Goal: Task Accomplishment & Management: Complete application form

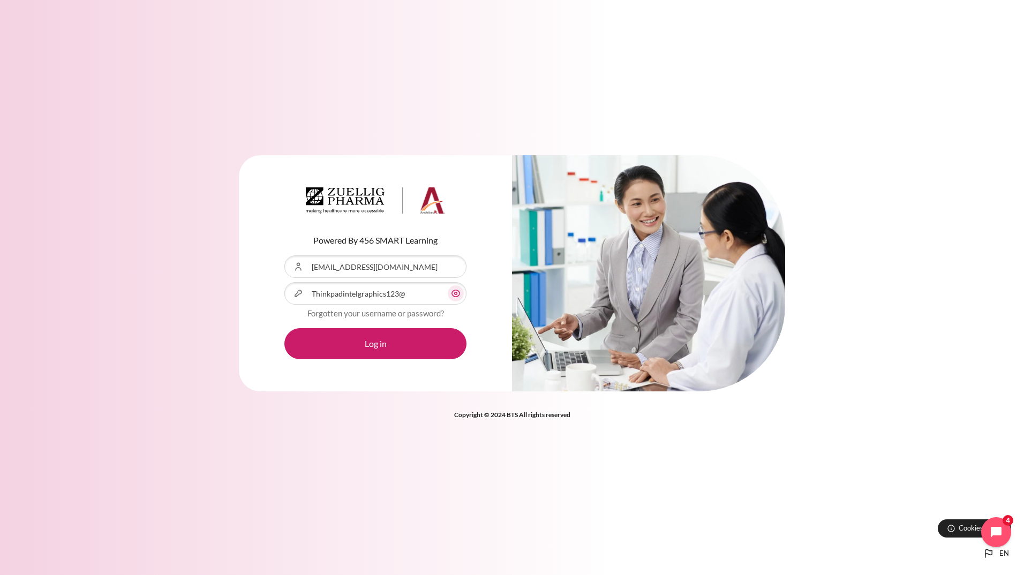
click at [382, 348] on button "Log in" at bounding box center [375, 343] width 182 height 31
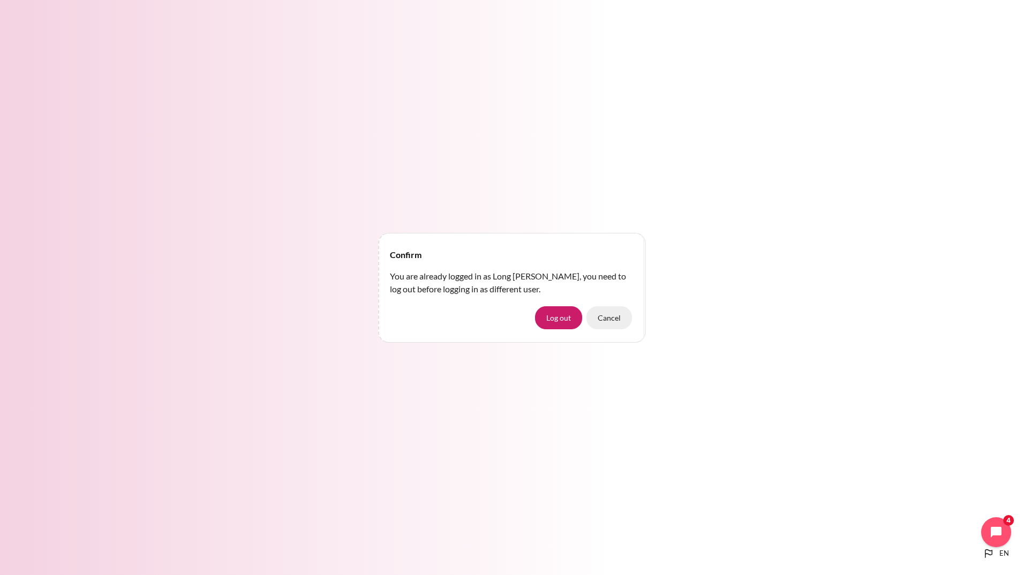
click at [610, 320] on button "Cancel" at bounding box center [609, 317] width 46 height 22
click at [562, 323] on button "Log out" at bounding box center [558, 317] width 47 height 22
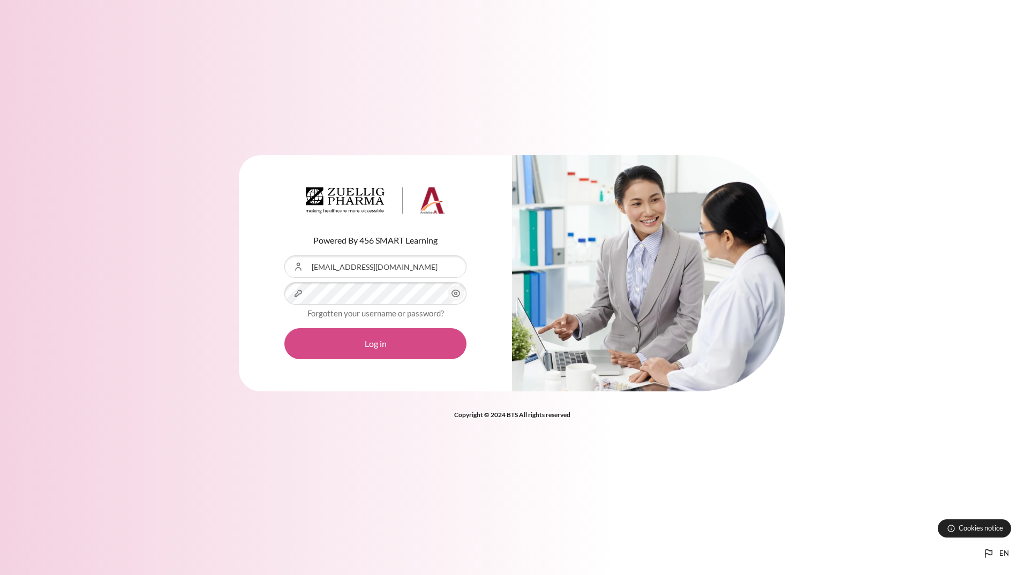
click at [405, 352] on button "Log in" at bounding box center [375, 343] width 182 height 31
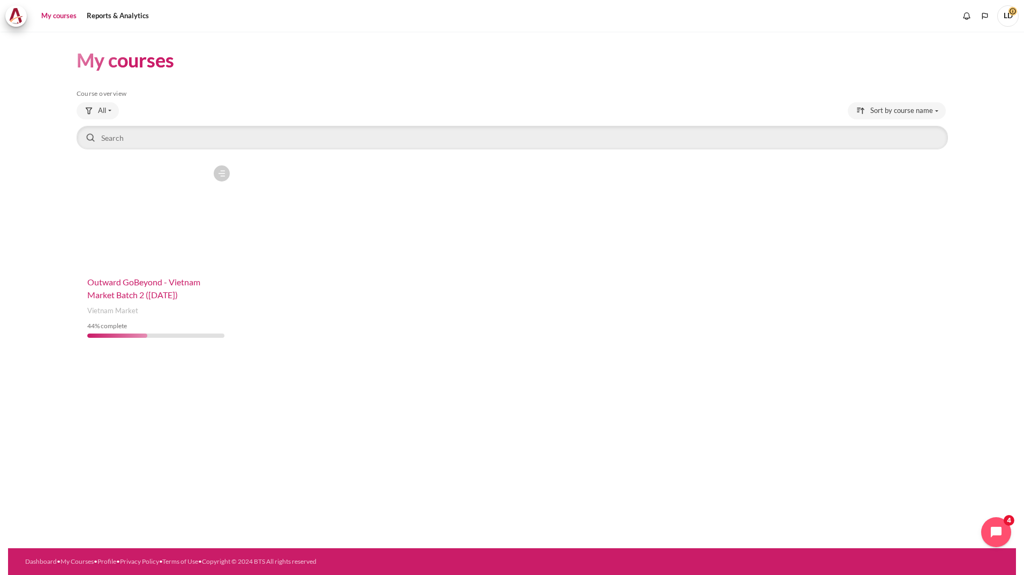
click at [136, 296] on span "Outward GoBeyond - Vietnam Market Batch 2 (Jul 2025)" at bounding box center [143, 288] width 113 height 23
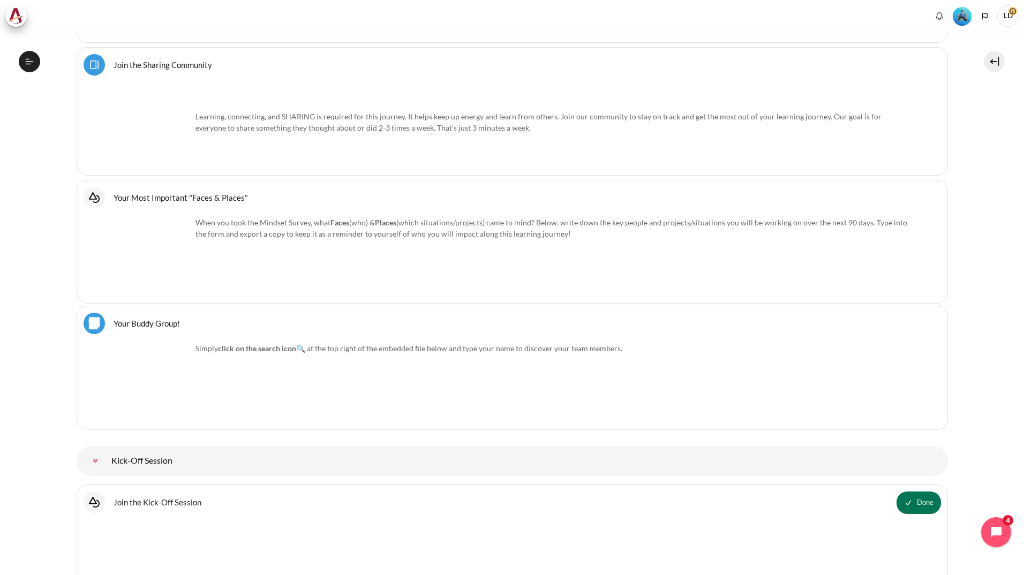
scroll to position [964, 0]
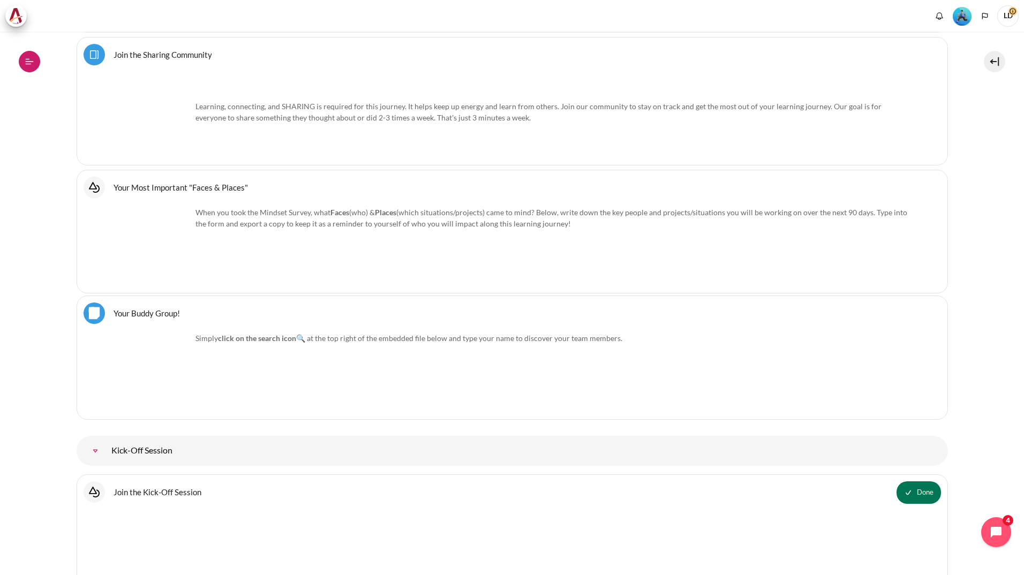
click at [30, 61] on icon at bounding box center [30, 62] width 10 height 10
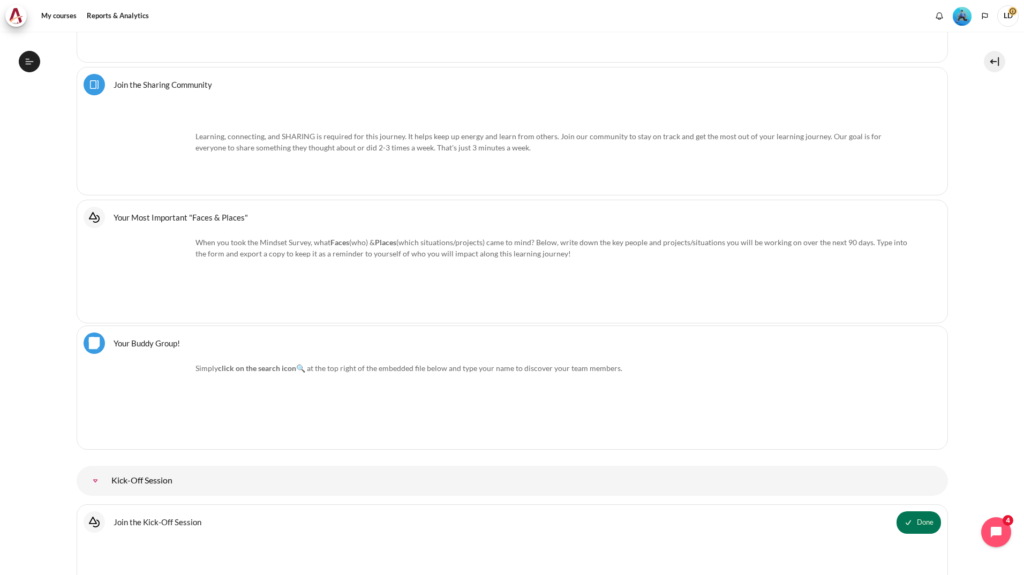
scroll to position [994, 0]
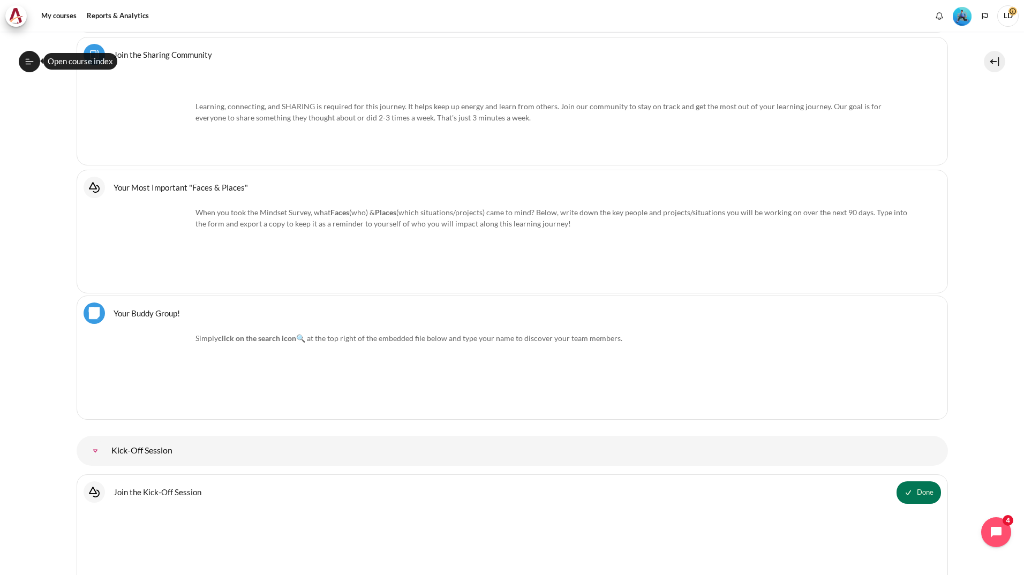
click at [29, 58] on icon at bounding box center [30, 62] width 10 height 10
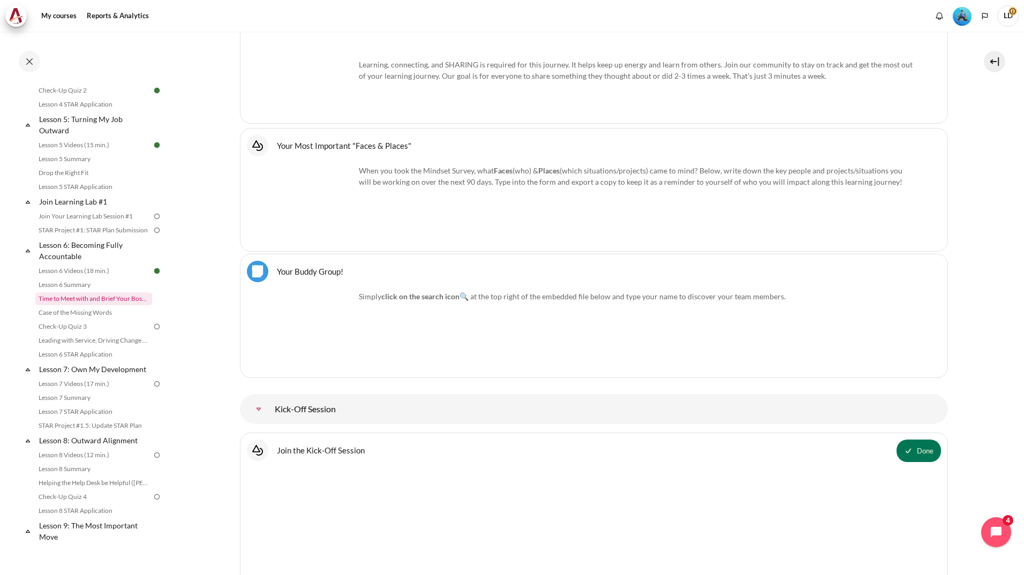
scroll to position [482, 0]
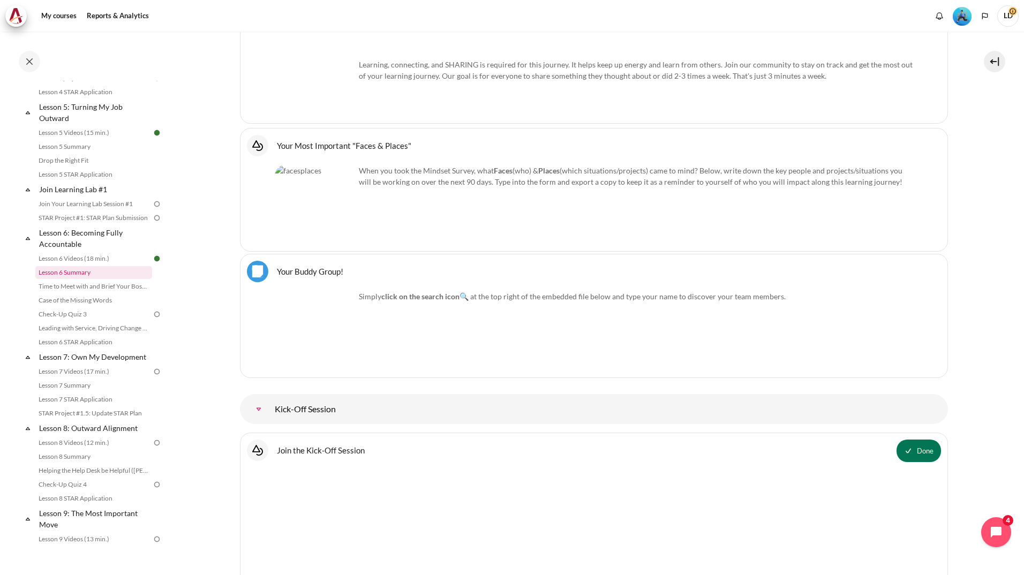
click at [68, 279] on link "Lesson 6 Summary" at bounding box center [93, 272] width 117 height 13
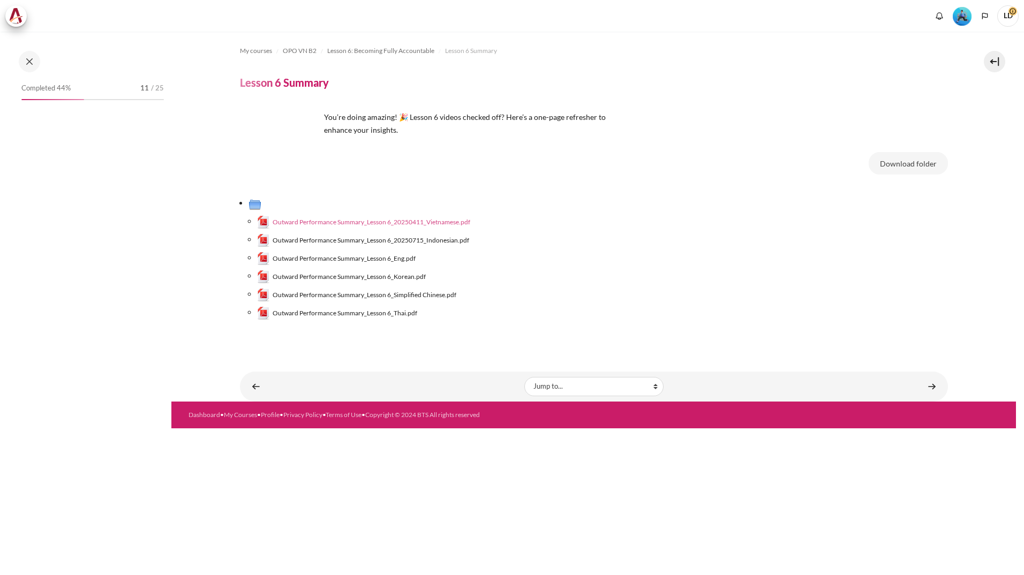
click at [439, 222] on span "Outward Performance Summary_Lesson 6_20250411_Vietnamese.pdf" at bounding box center [372, 222] width 198 height 10
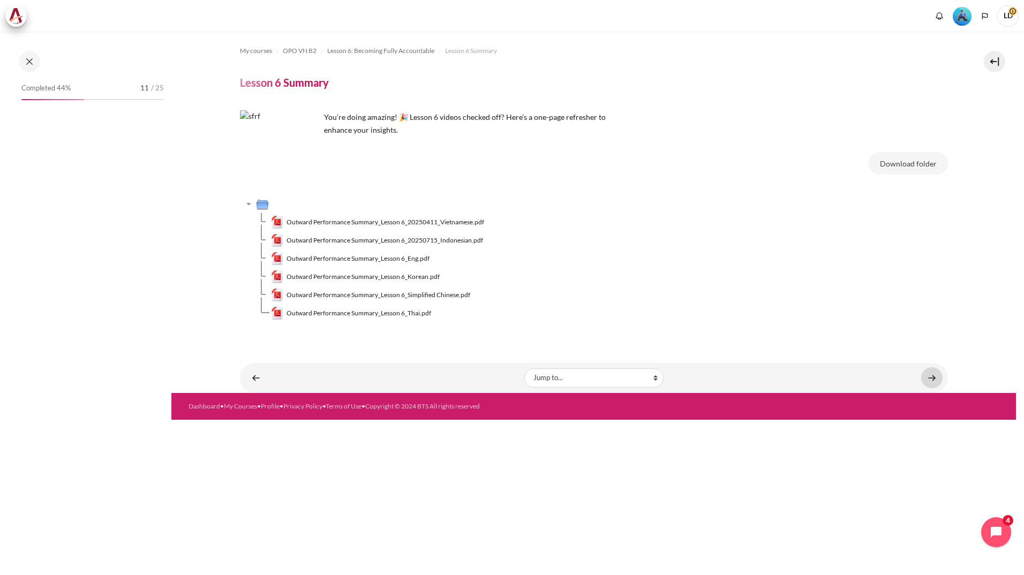
click at [937, 378] on link "Content" at bounding box center [931, 377] width 21 height 21
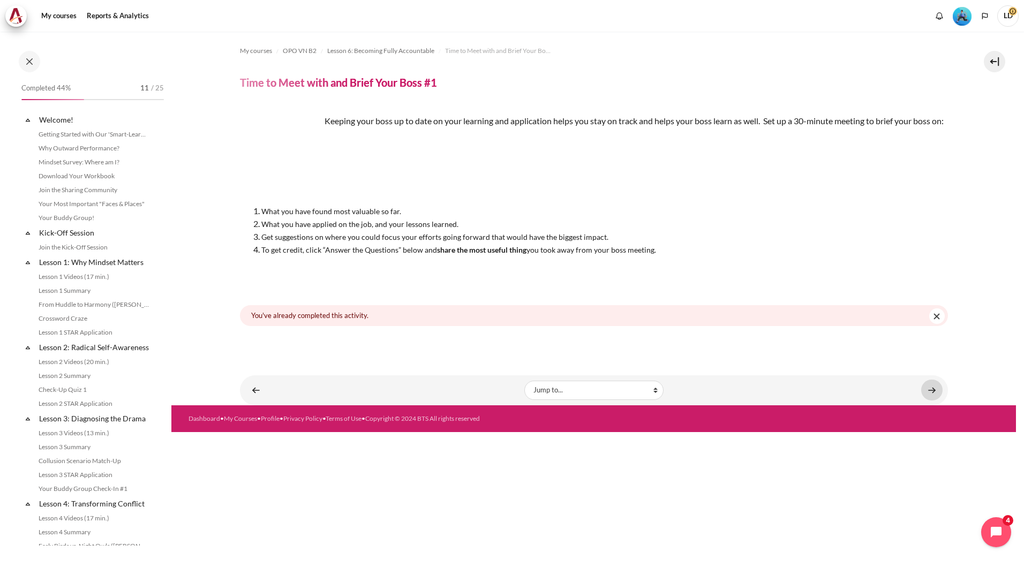
scroll to position [466, 0]
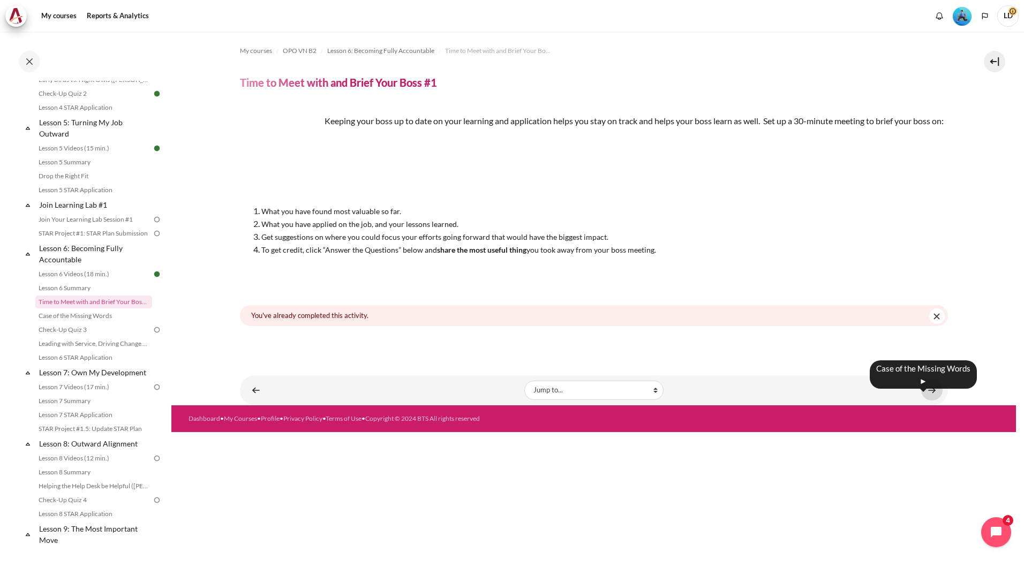
click at [932, 401] on link "Content" at bounding box center [931, 390] width 21 height 21
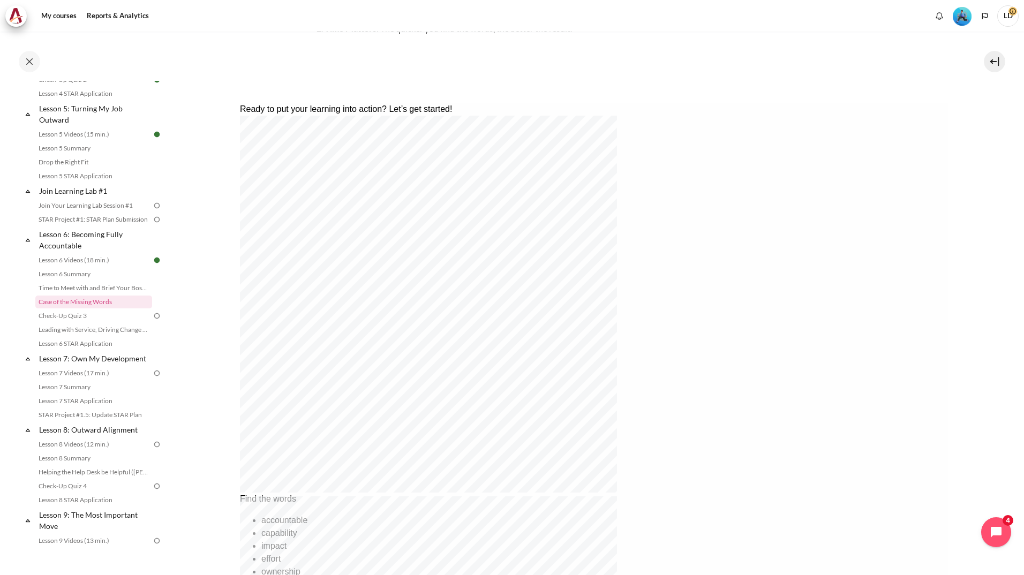
scroll to position [284, 0]
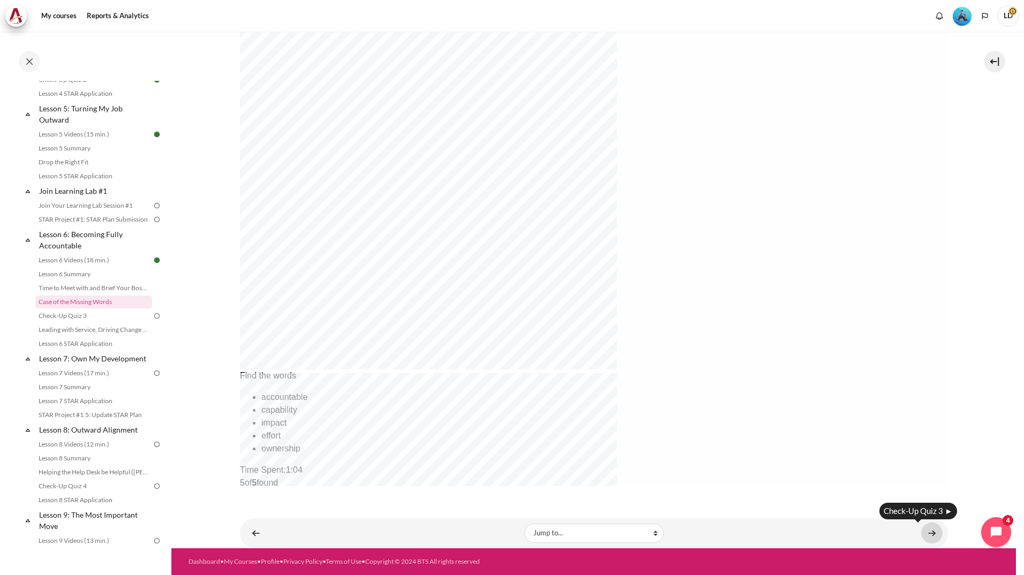
click at [930, 532] on link "Content" at bounding box center [931, 533] width 21 height 21
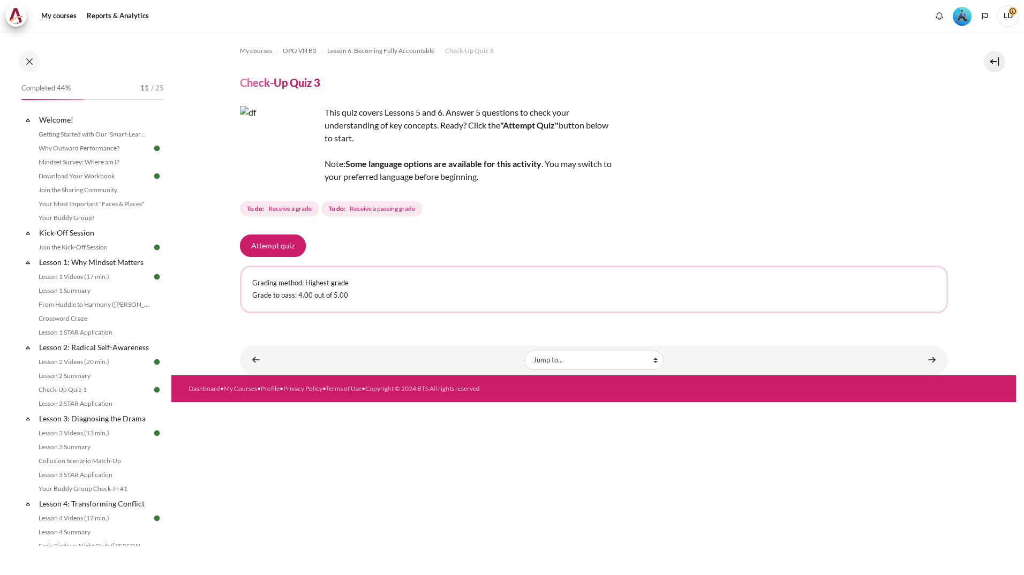
scroll to position [494, 0]
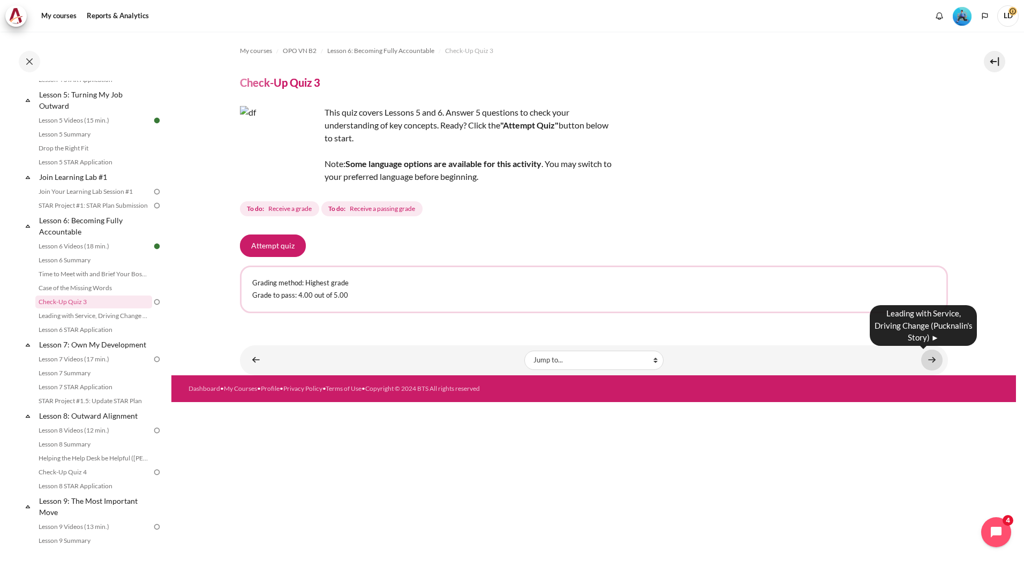
click at [924, 361] on link "Content" at bounding box center [931, 360] width 21 height 21
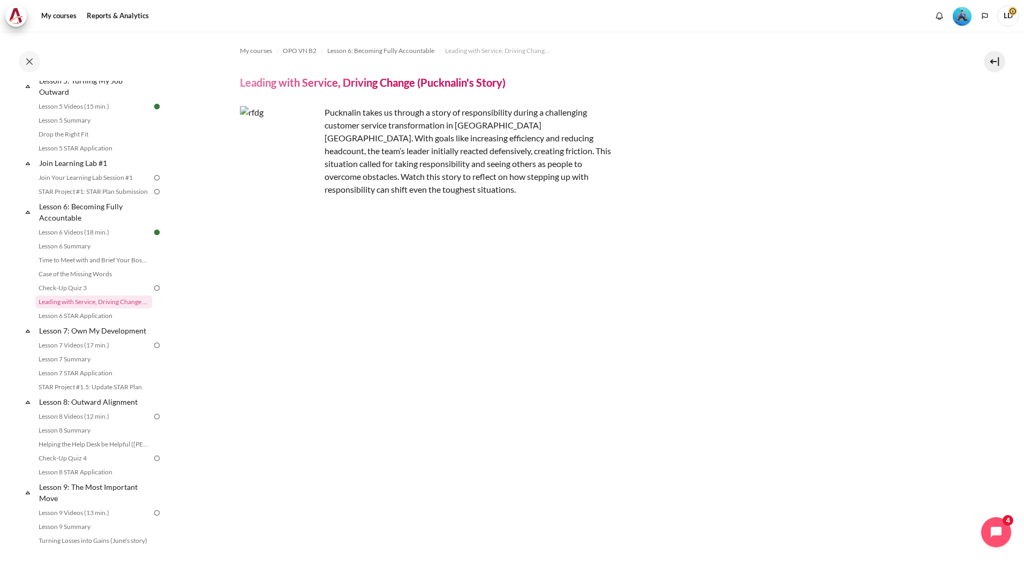
scroll to position [99, 0]
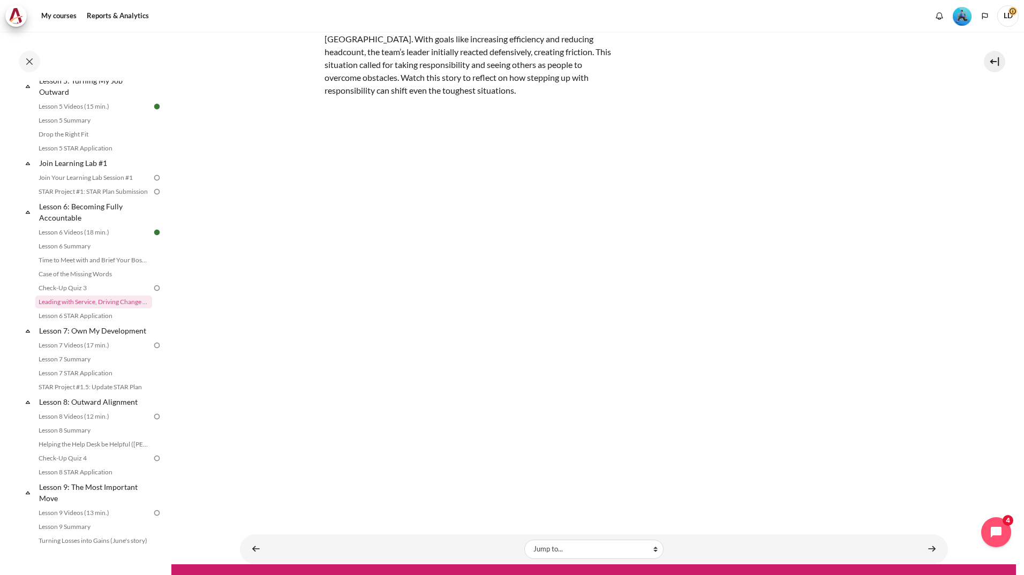
click at [769, 507] on div "My courses OPO VN B2 Lesson 6: Becoming Fully Accountable Leading with Service,…" at bounding box center [594, 249] width 708 height 632
click at [1006, 245] on section "My courses OPO VN B2 Lesson 6: Becoming Fully Accountable Leading with Service,…" at bounding box center [593, 249] width 844 height 632
click at [922, 539] on link "Content" at bounding box center [931, 549] width 21 height 21
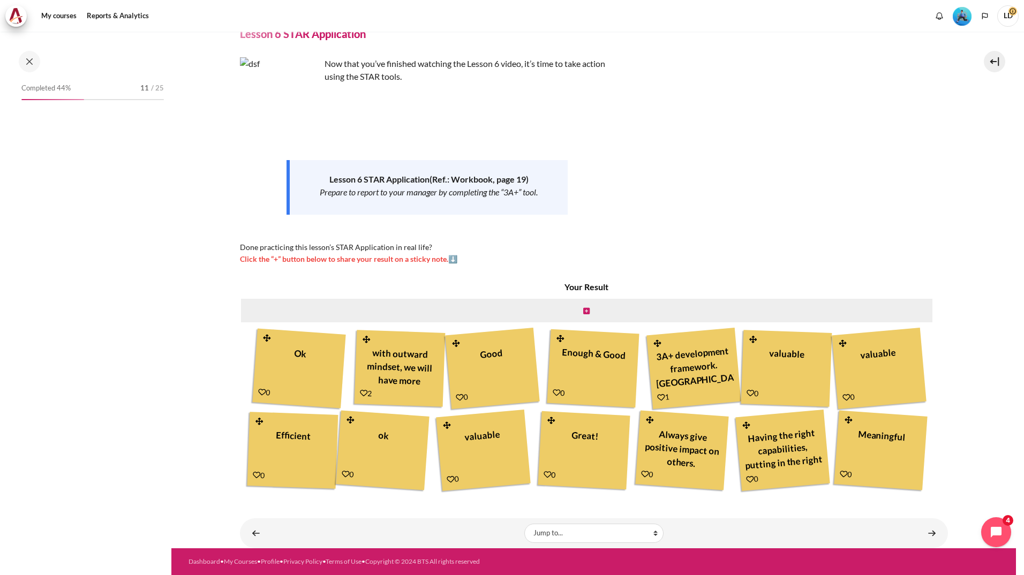
scroll to position [522, 0]
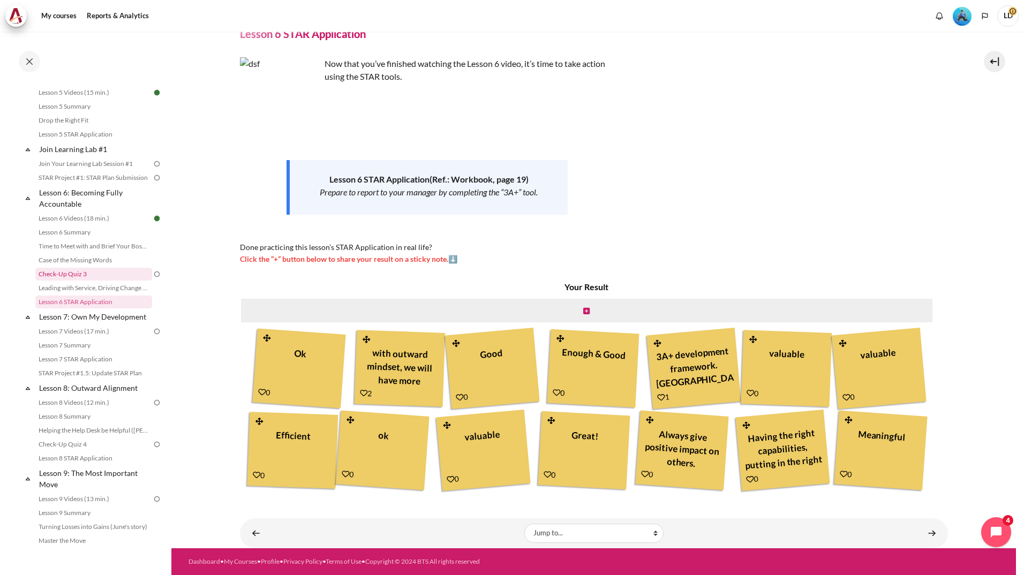
click at [75, 281] on link "Check-Up Quiz 3" at bounding box center [93, 274] width 117 height 13
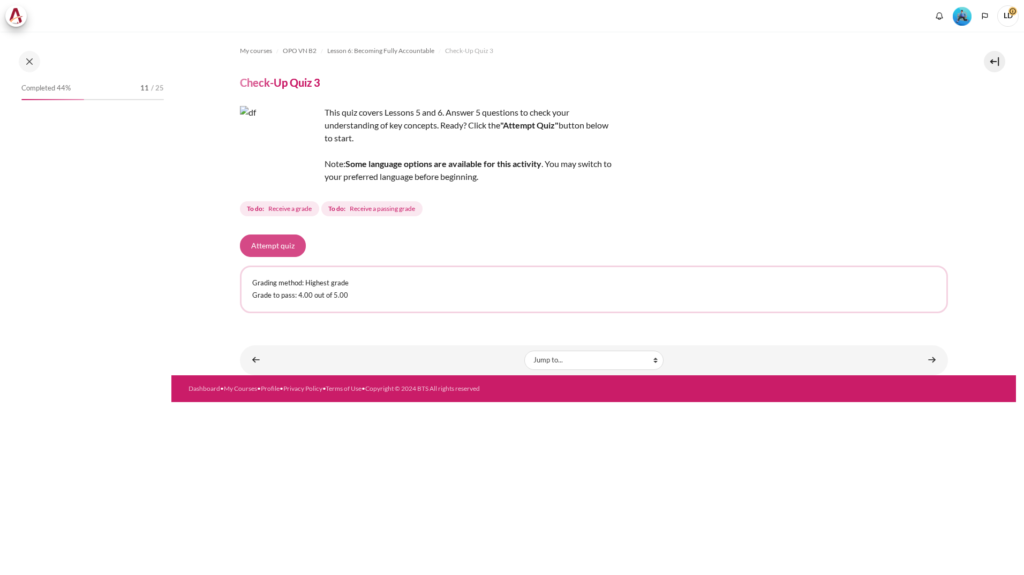
click at [270, 248] on button "Attempt quiz" at bounding box center [273, 246] width 66 height 22
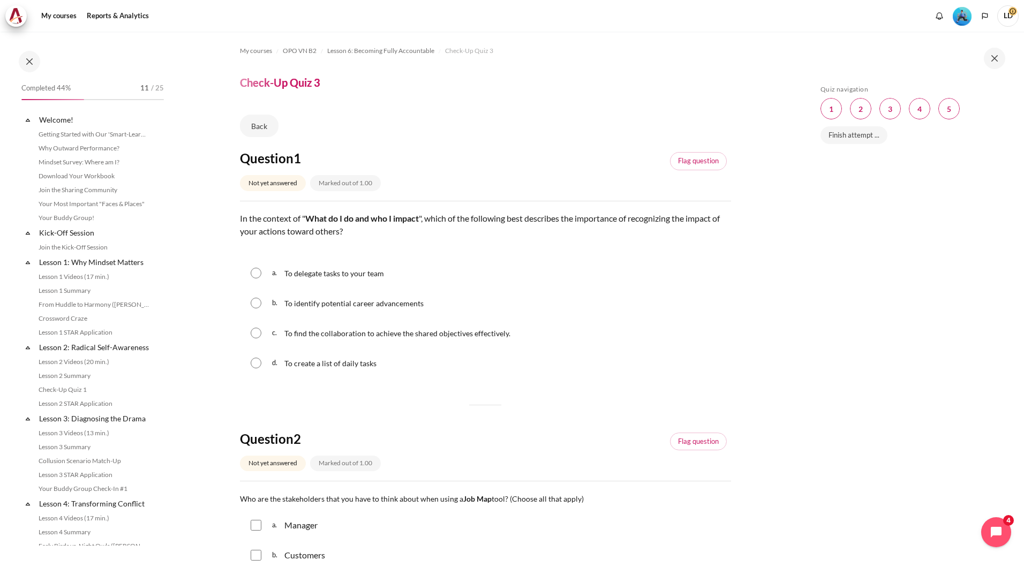
scroll to position [494, 0]
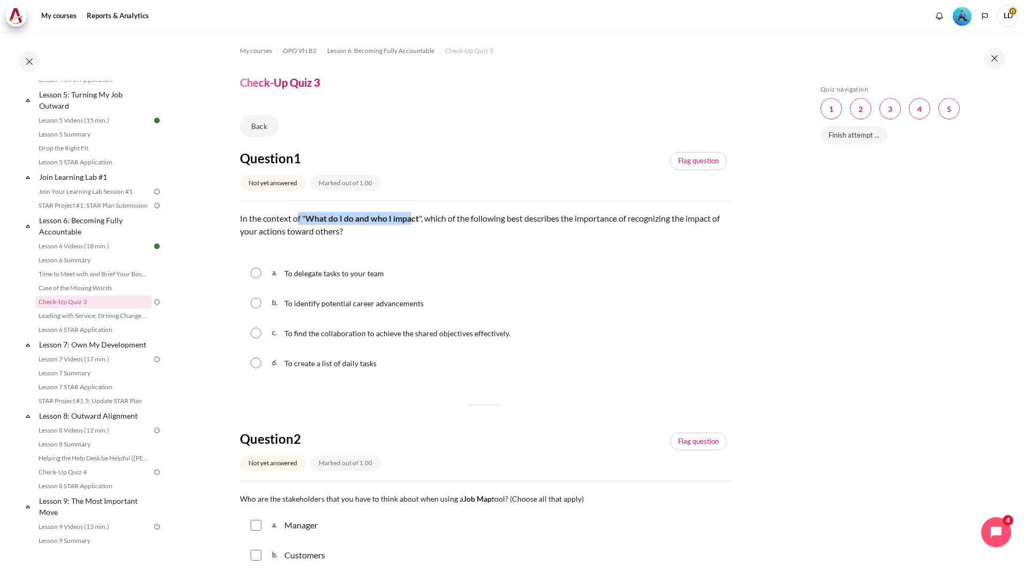
drag, startPoint x: 298, startPoint y: 217, endPoint x: 414, endPoint y: 224, distance: 116.9
click at [414, 224] on p "In the context of " What do I do and who I impact ", which of the following bes…" at bounding box center [485, 225] width 491 height 26
click at [255, 330] on input "Content" at bounding box center [256, 333] width 11 height 11
radio input "true"
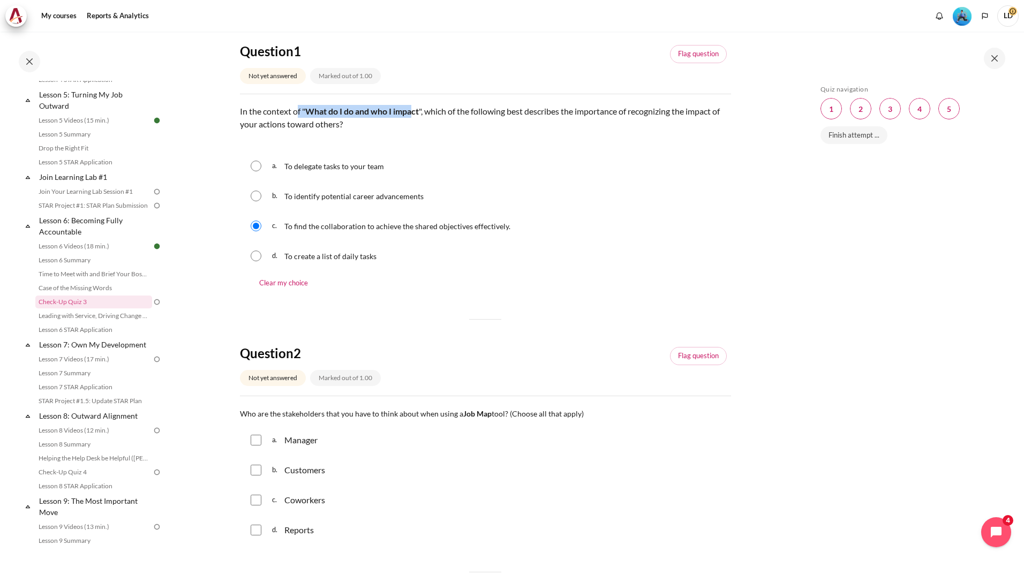
scroll to position [214, 0]
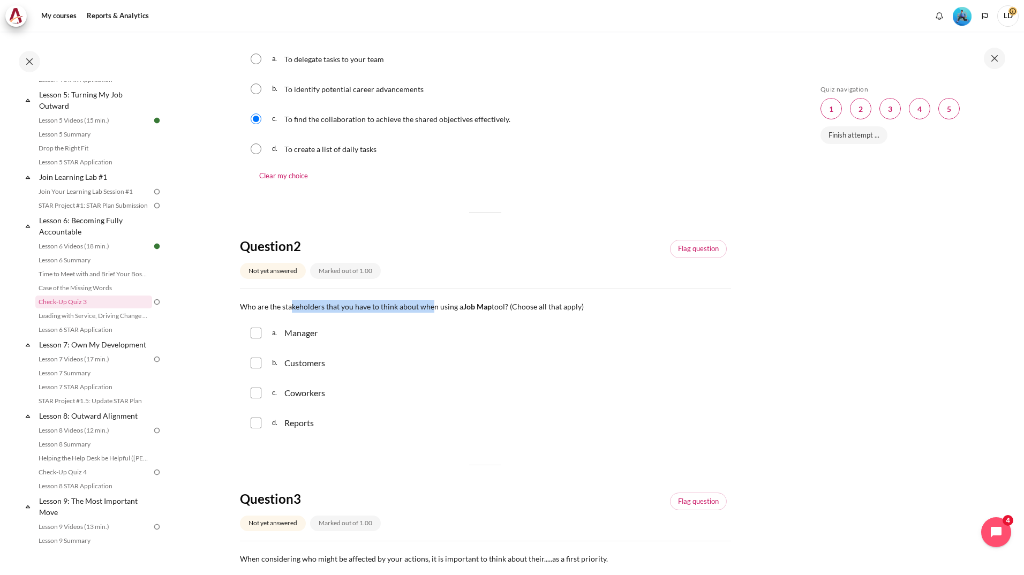
drag, startPoint x: 292, startPoint y: 307, endPoint x: 434, endPoint y: 311, distance: 141.4
click at [434, 311] on p "Who are the stakeholders that you have to think about when using a Job Map tool…" at bounding box center [485, 306] width 491 height 13
click at [258, 333] on input "Content" at bounding box center [256, 333] width 11 height 11
checkbox input "true"
click at [255, 365] on input "Content" at bounding box center [256, 363] width 11 height 11
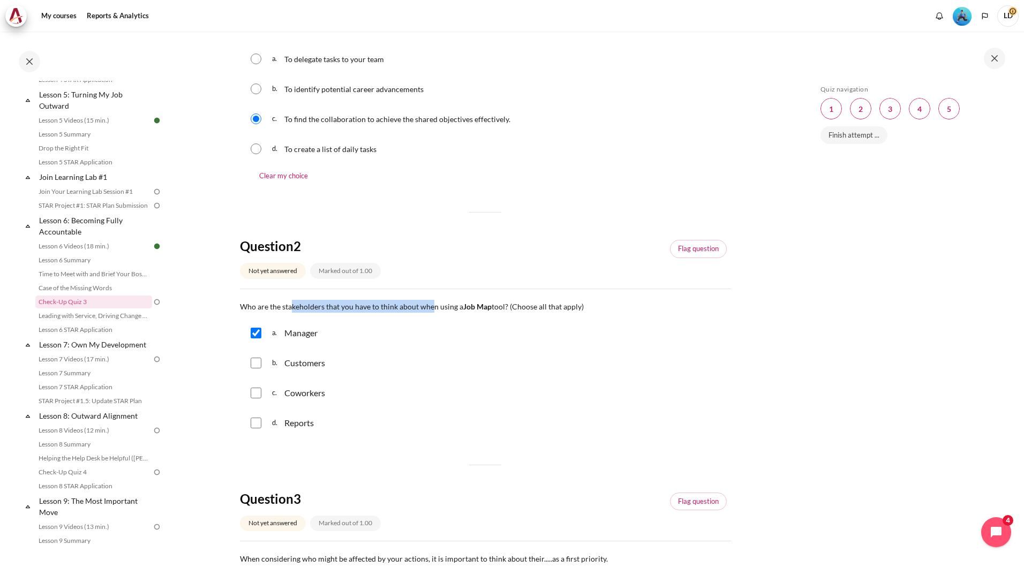
checkbox input "true"
click at [254, 392] on input "Content" at bounding box center [256, 393] width 11 height 11
checkbox input "true"
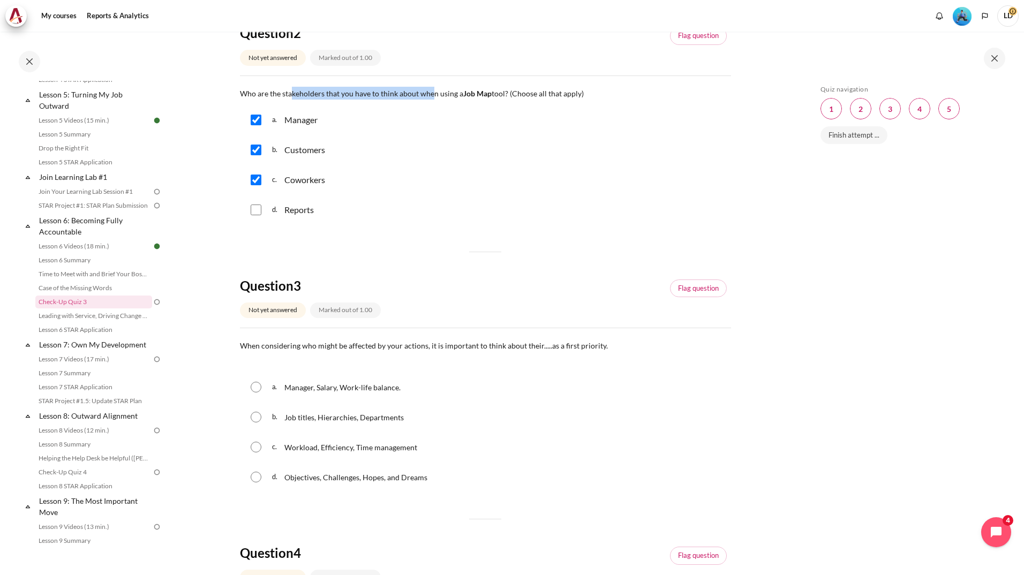
scroll to position [428, 0]
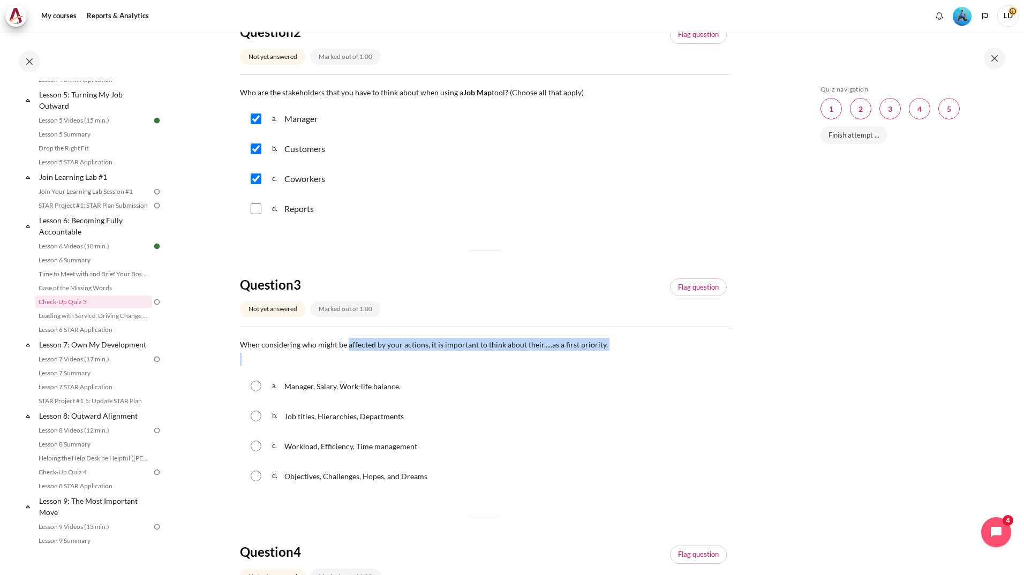
drag, startPoint x: 364, startPoint y: 351, endPoint x: 387, endPoint y: 353, distance: 22.6
click at [387, 353] on div "When considering who might be affected by your actions, it is important to thin…" at bounding box center [485, 352] width 491 height 28
drag, startPoint x: 387, startPoint y: 353, endPoint x: 479, endPoint y: 367, distance: 93.6
click at [479, 367] on div "Question text When considering who might be affected by your actions, it is imp…" at bounding box center [485, 415] width 491 height 154
click at [413, 479] on span "Objectives, Challenges, Hopes, and Dreams" at bounding box center [355, 476] width 143 height 9
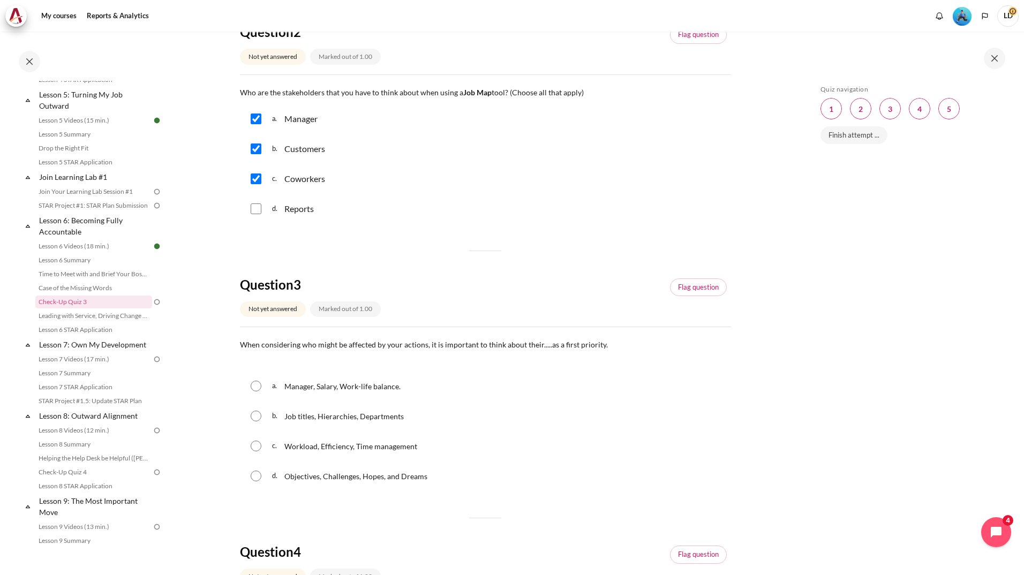
radio input "true"
click at [400, 450] on span "Workload, Efficiency, Time management" at bounding box center [350, 446] width 133 height 9
radio input "true"
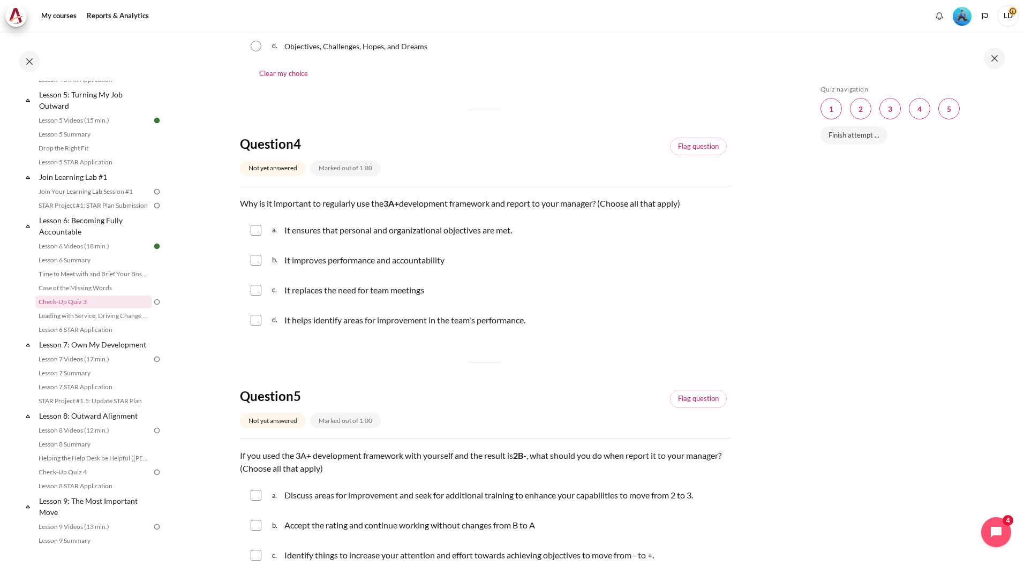
scroll to position [822, 0]
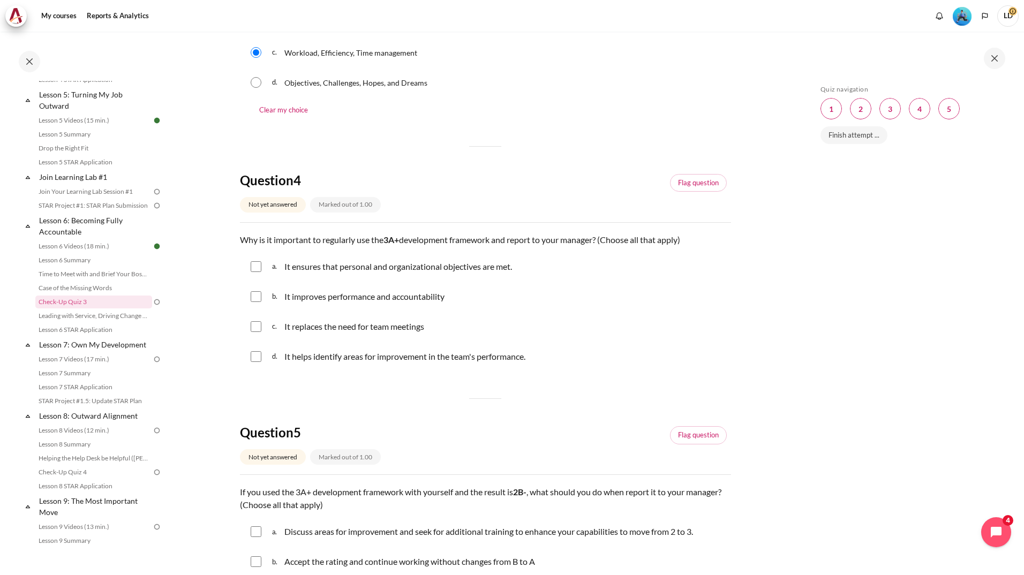
click at [256, 268] on input "Content" at bounding box center [256, 266] width 11 height 11
checkbox input "true"
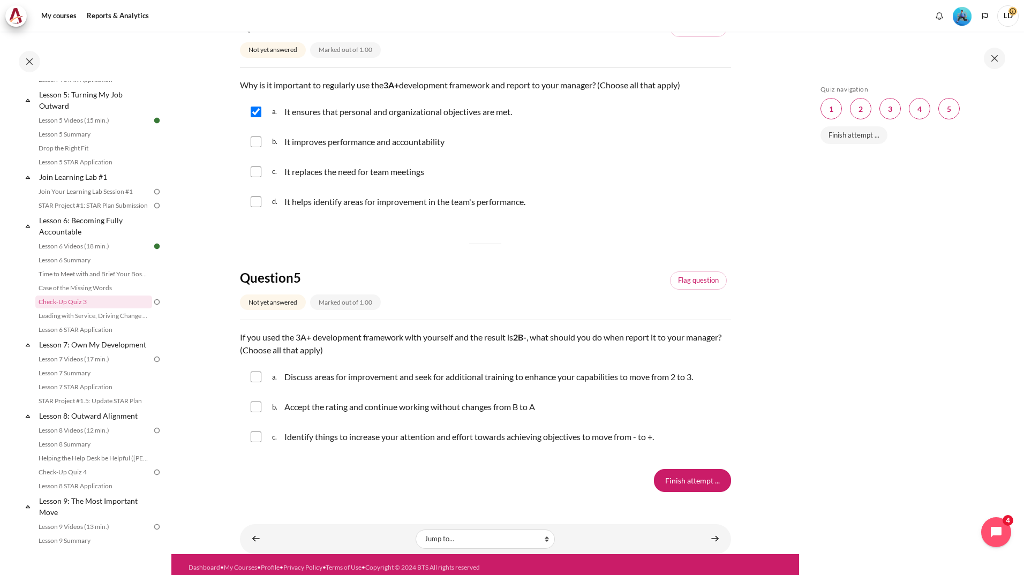
scroll to position [983, 0]
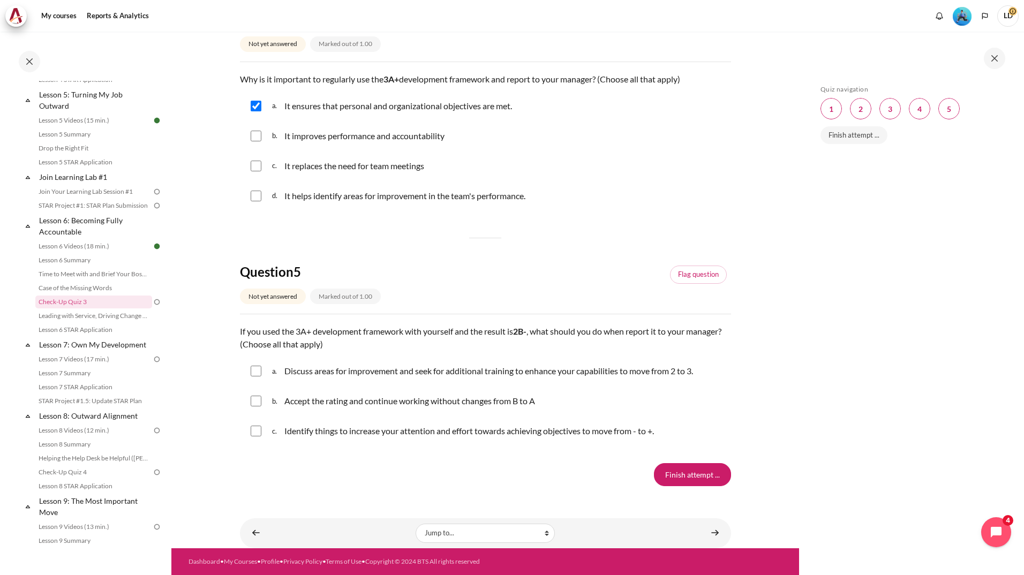
click at [350, 138] on p "It improves performance and accountability" at bounding box center [364, 136] width 160 height 13
checkbox input "true"
click at [301, 199] on p "It helps identify areas for improvement in the team's performance." at bounding box center [404, 196] width 241 height 13
checkbox input "true"
click at [261, 375] on input "Content" at bounding box center [256, 371] width 11 height 11
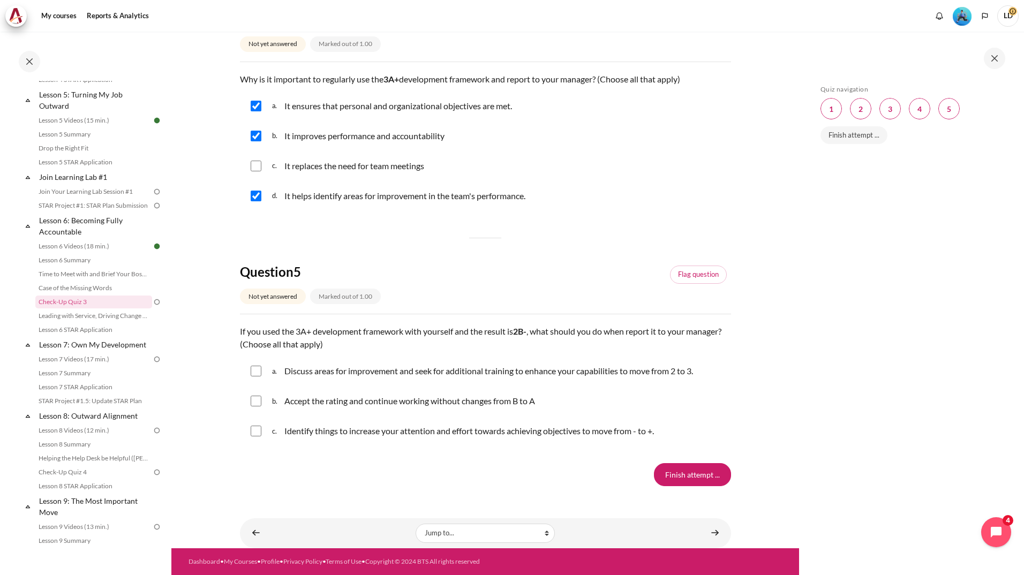
checkbox input "true"
click at [256, 403] on input "Content" at bounding box center [256, 401] width 11 height 11
checkbox input "true"
click at [258, 436] on input "Content" at bounding box center [256, 431] width 11 height 11
checkbox input "true"
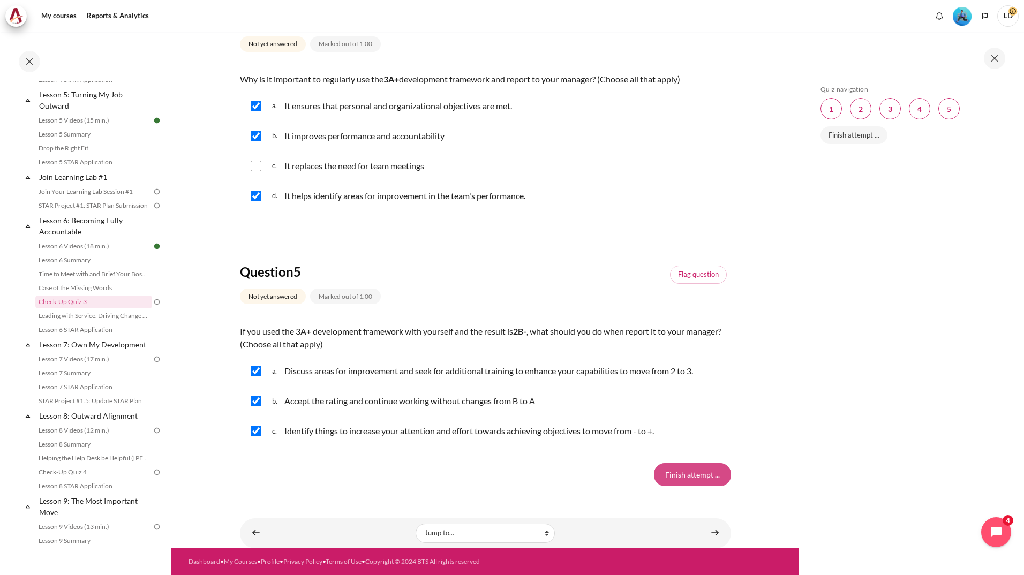
click at [692, 475] on input "Finish attempt ..." at bounding box center [692, 474] width 77 height 22
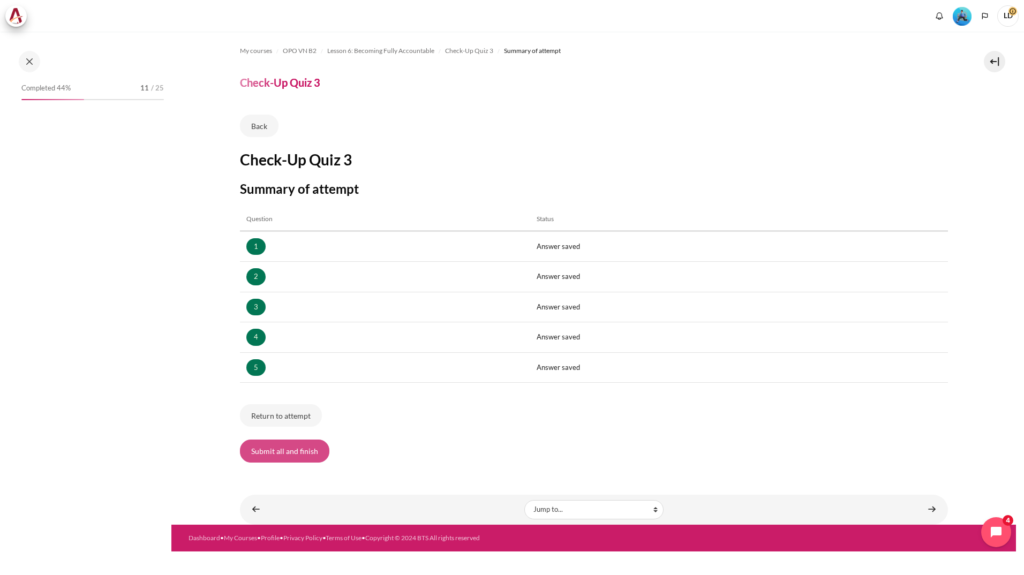
click at [303, 454] on button "Submit all and finish" at bounding box center [284, 451] width 89 height 22
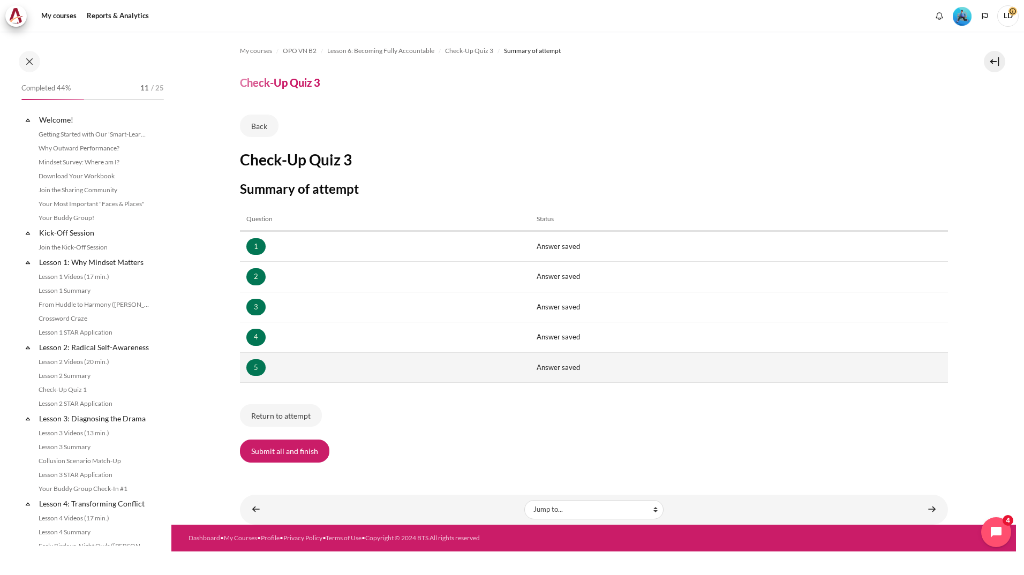
scroll to position [494, 0]
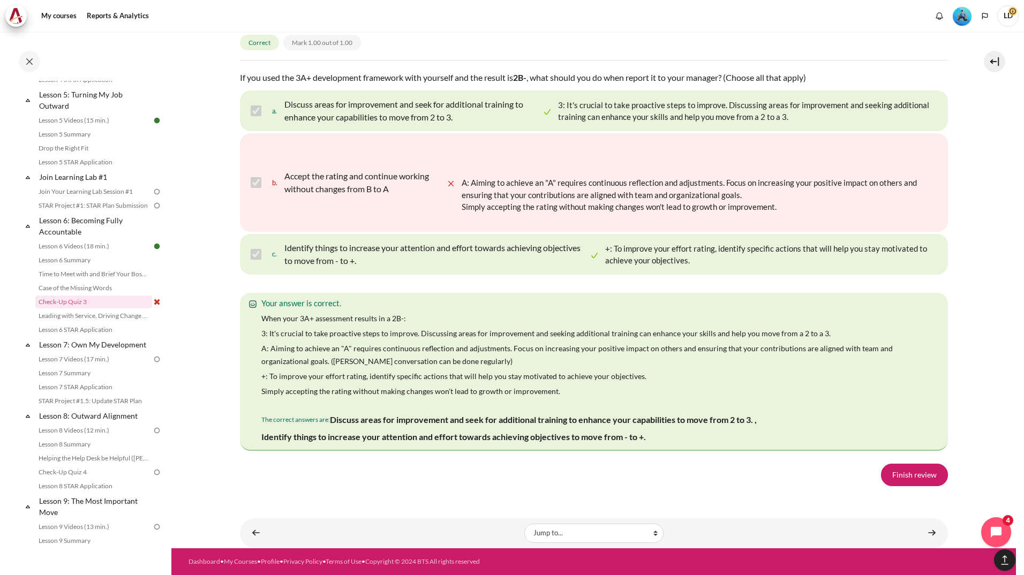
scroll to position [1919, 0]
click at [900, 473] on link "Finish review" at bounding box center [914, 475] width 67 height 22
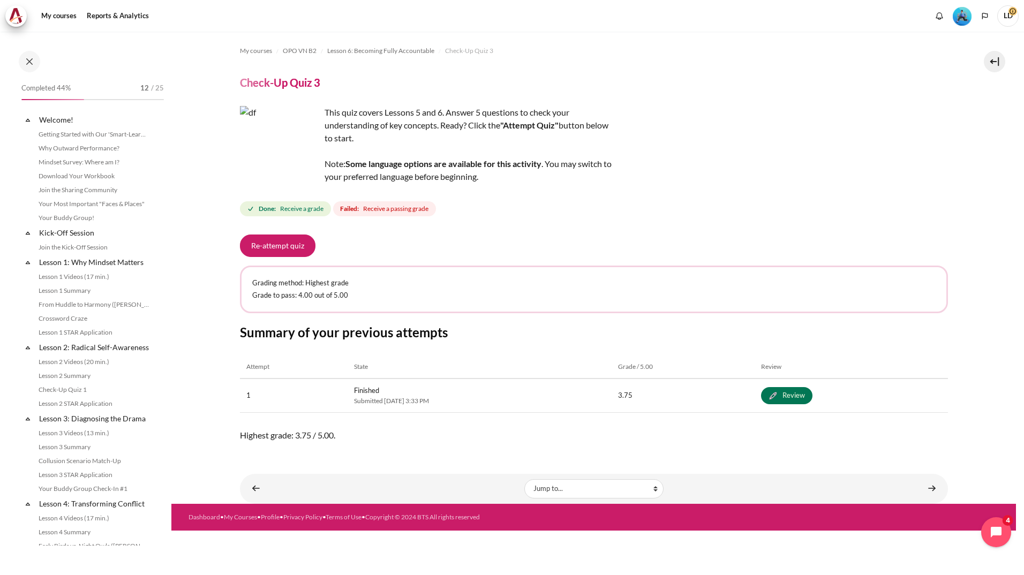
scroll to position [494, 0]
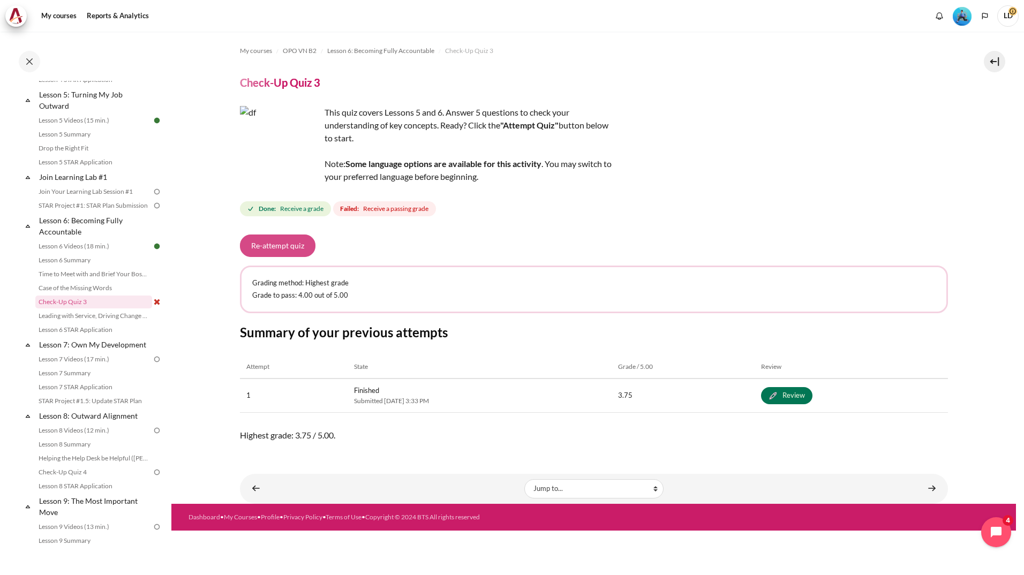
click at [278, 248] on button "Re-attempt quiz" at bounding box center [277, 246] width 75 height 22
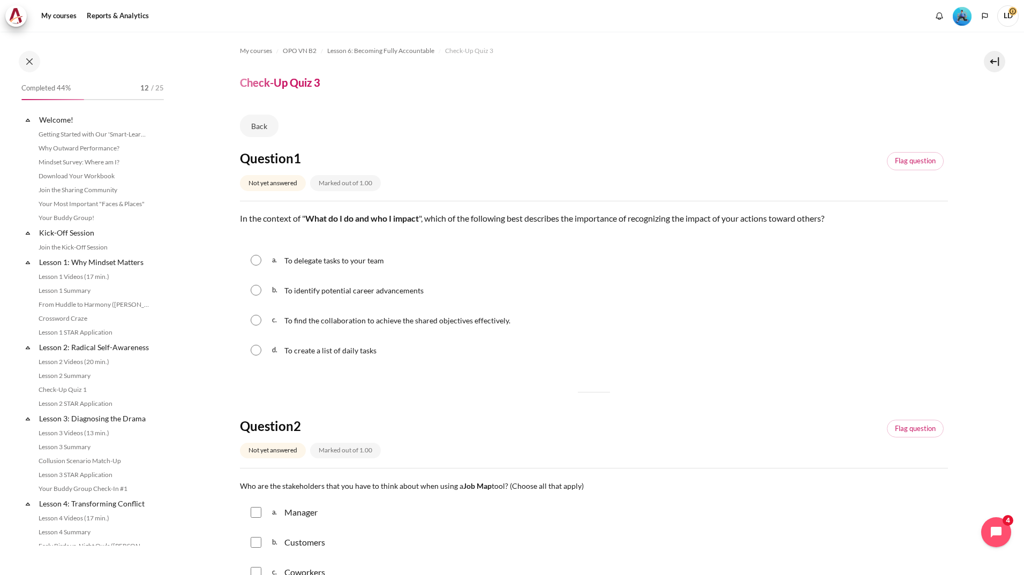
scroll to position [494, 0]
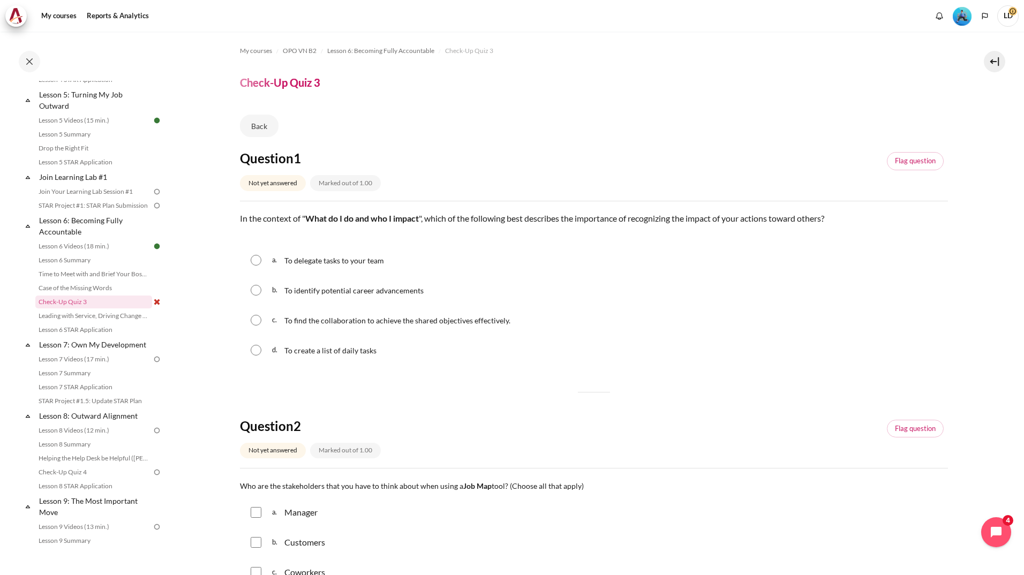
click at [343, 320] on span "To find the collaboration to achieve the shared objectives effectively." at bounding box center [397, 320] width 226 height 9
radio input "true"
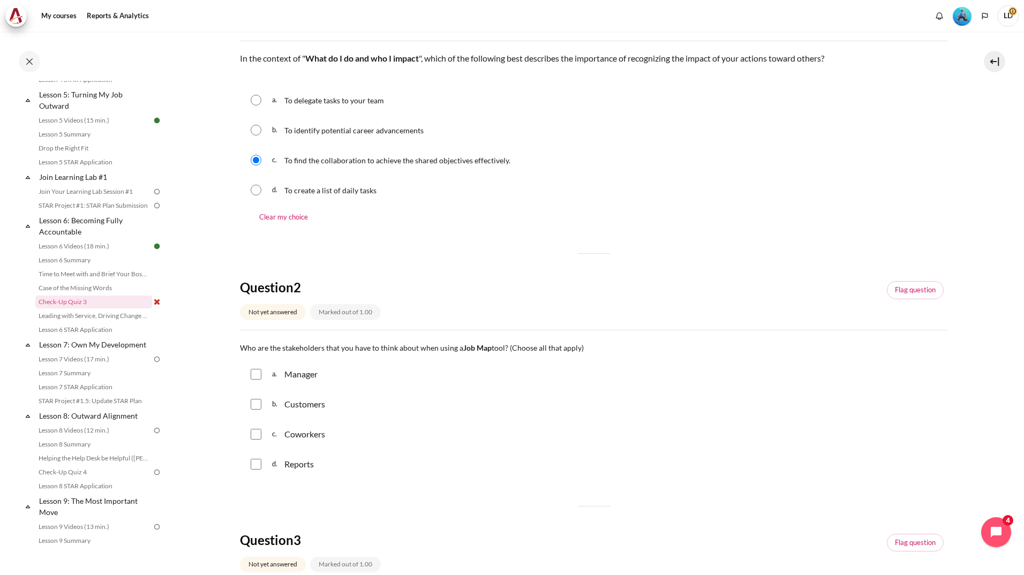
scroll to position [161, 0]
click at [300, 374] on div "Manager" at bounding box center [300, 373] width 33 height 13
checkbox input "true"
click at [291, 401] on p "Customers" at bounding box center [304, 403] width 41 height 13
checkbox input "true"
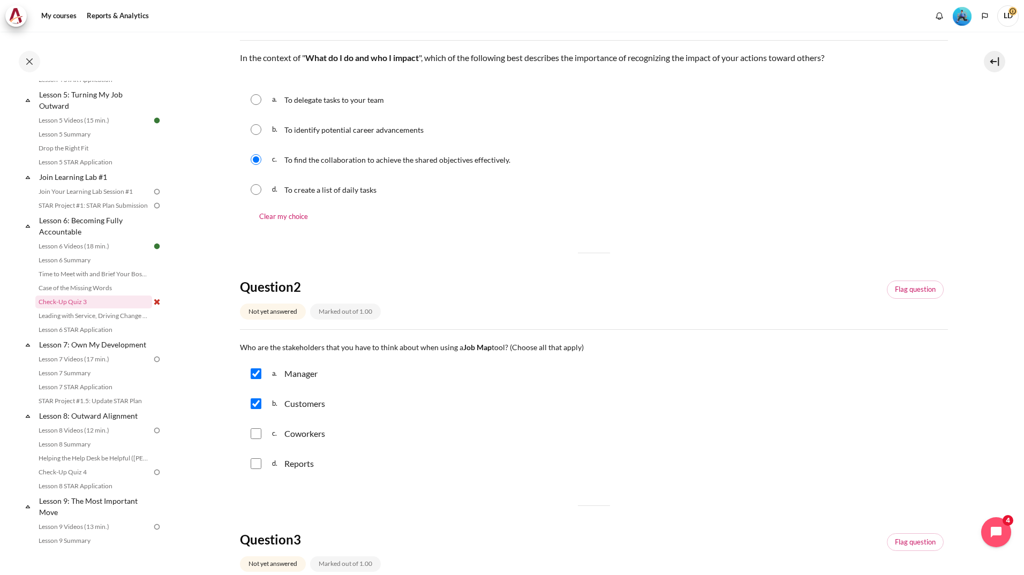
click at [293, 437] on p "Coworkers" at bounding box center [304, 433] width 41 height 13
checkbox input "true"
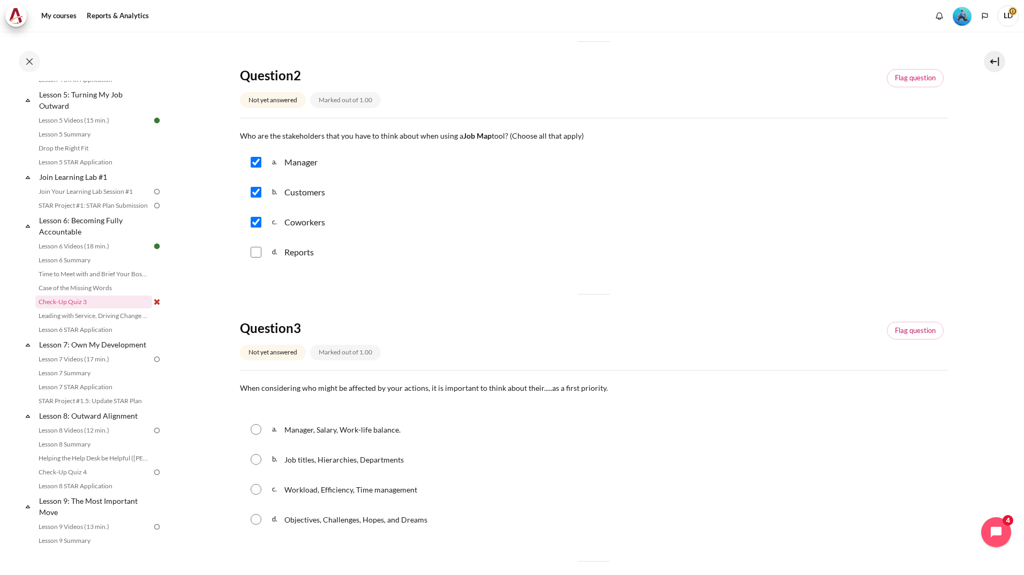
scroll to position [428, 0]
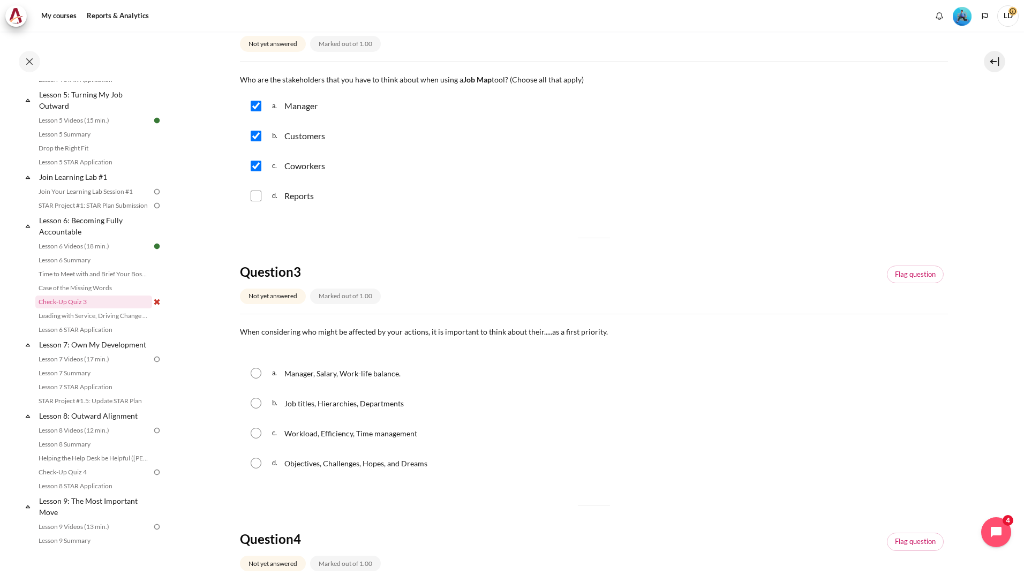
click at [372, 466] on span "Objectives, Challenges, Hopes, and Dreams" at bounding box center [355, 463] width 143 height 9
radio input "true"
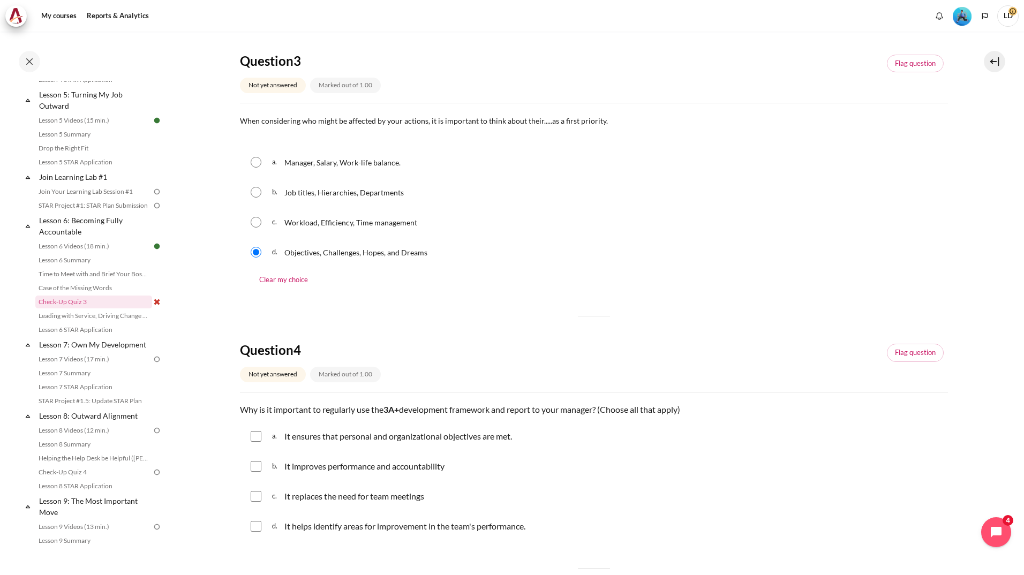
scroll to position [643, 0]
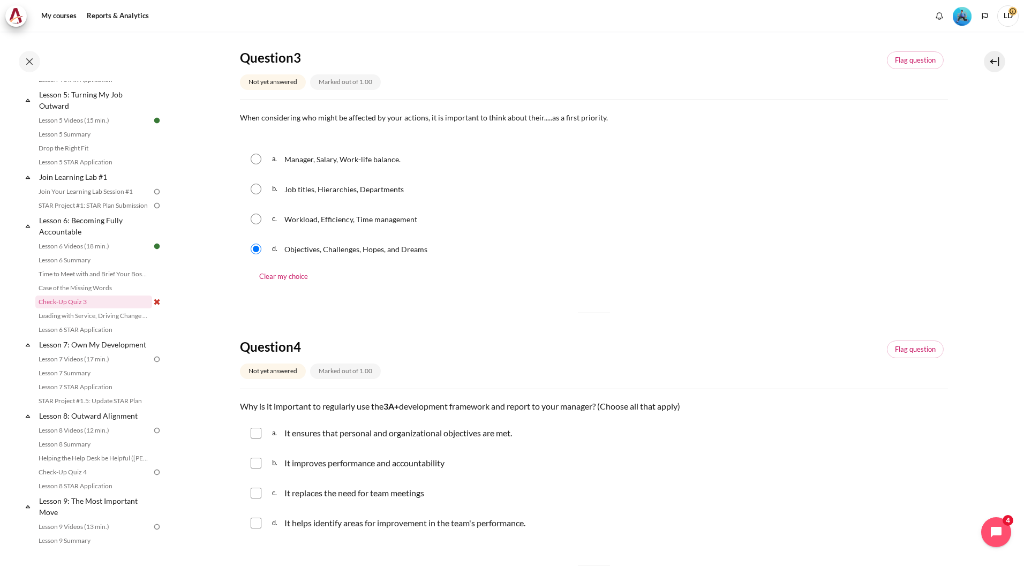
click at [258, 432] on input "Content" at bounding box center [256, 433] width 11 height 11
checkbox input "true"
click at [256, 462] on input "Content" at bounding box center [256, 463] width 11 height 11
checkbox input "true"
click at [262, 522] on div "d. It helps identify areas for improvement in the team's performance." at bounding box center [594, 523] width 708 height 28
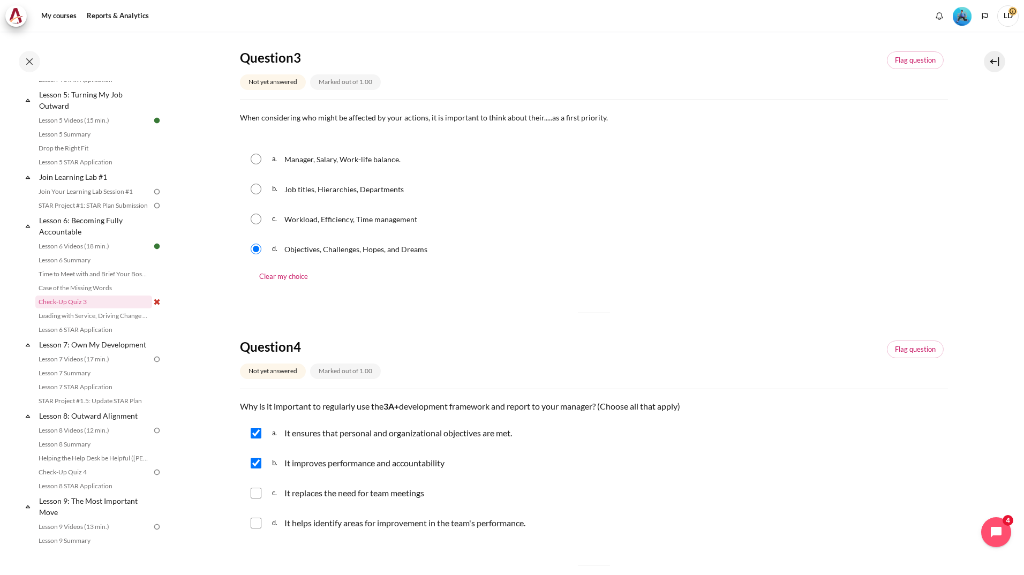
click at [256, 528] on input "Content" at bounding box center [256, 523] width 11 height 11
checkbox input "true"
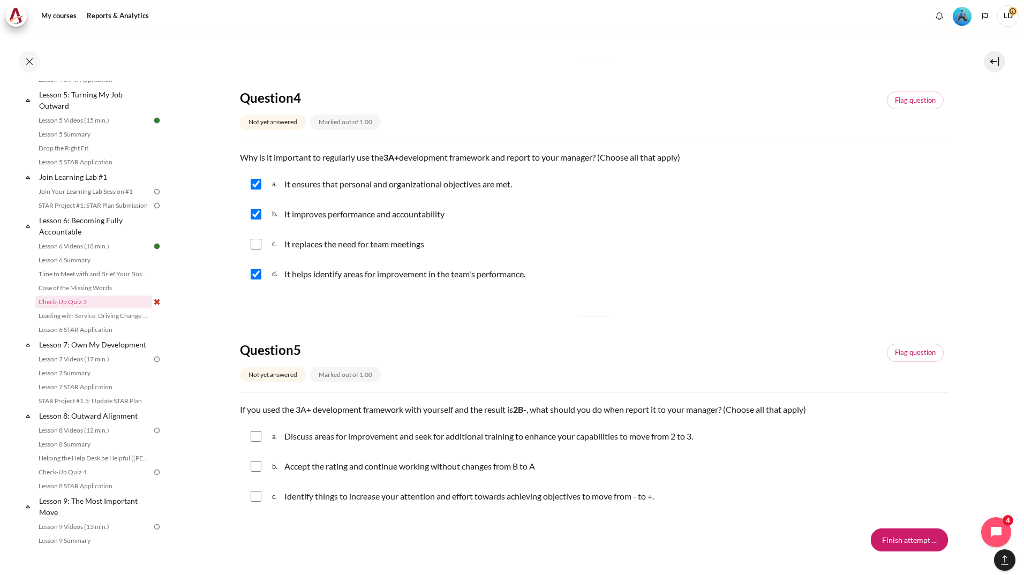
scroll to position [910, 0]
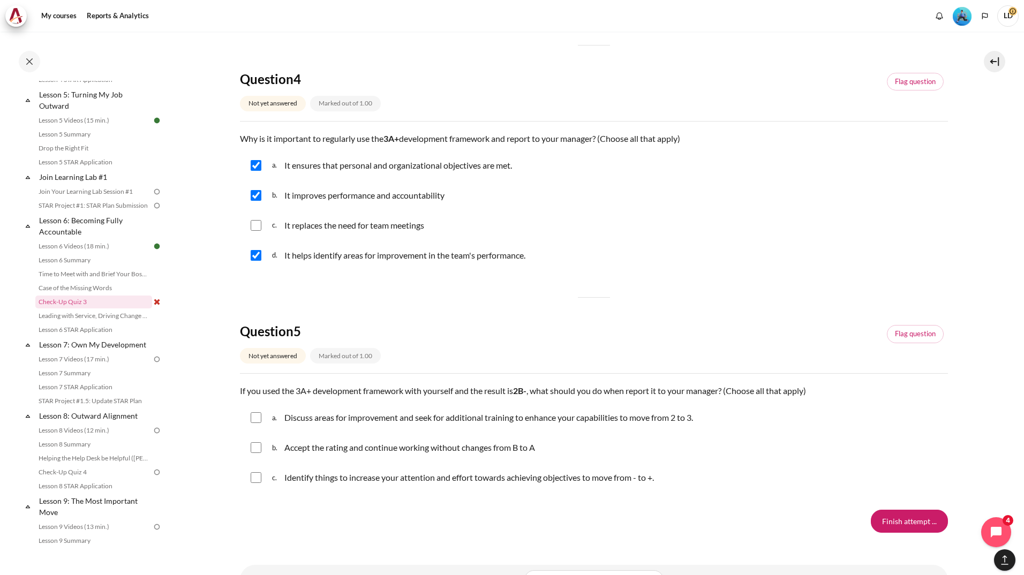
click at [255, 416] on input "Content" at bounding box center [256, 417] width 11 height 11
checkbox input "true"
click at [260, 482] on input "Content" at bounding box center [256, 477] width 11 height 11
checkbox input "true"
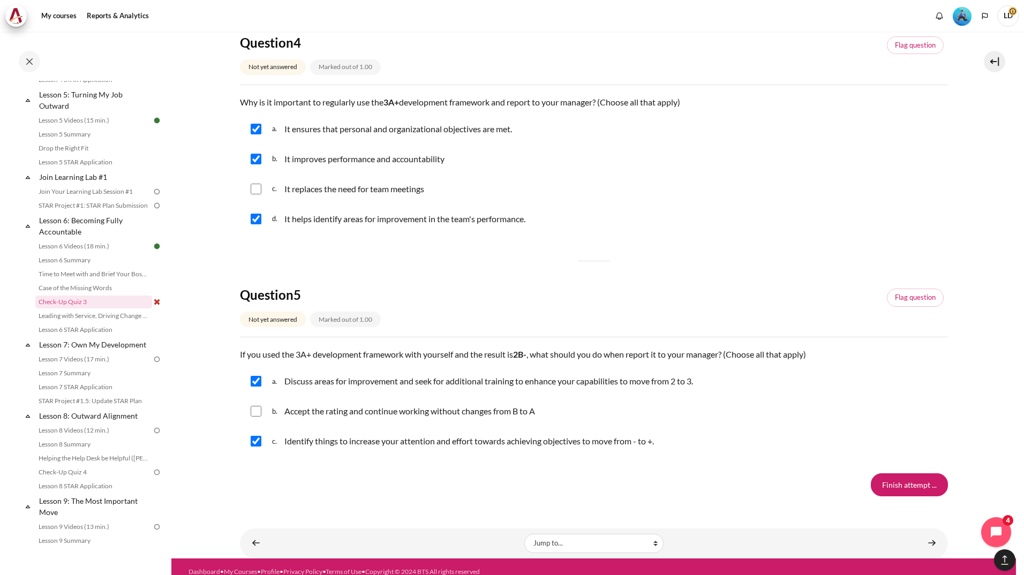
scroll to position [957, 0]
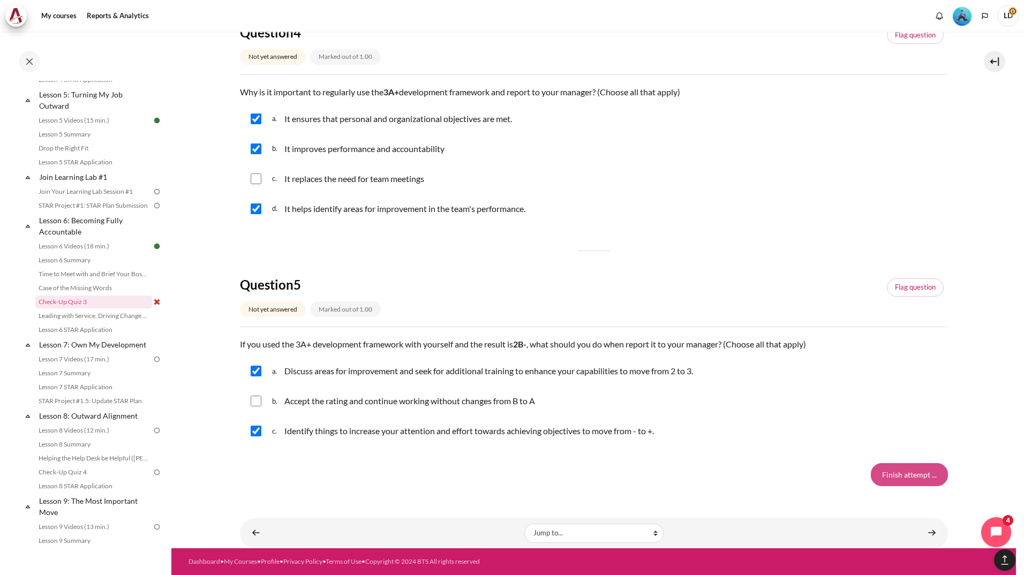
click at [910, 464] on input "Finish attempt ..." at bounding box center [909, 474] width 77 height 22
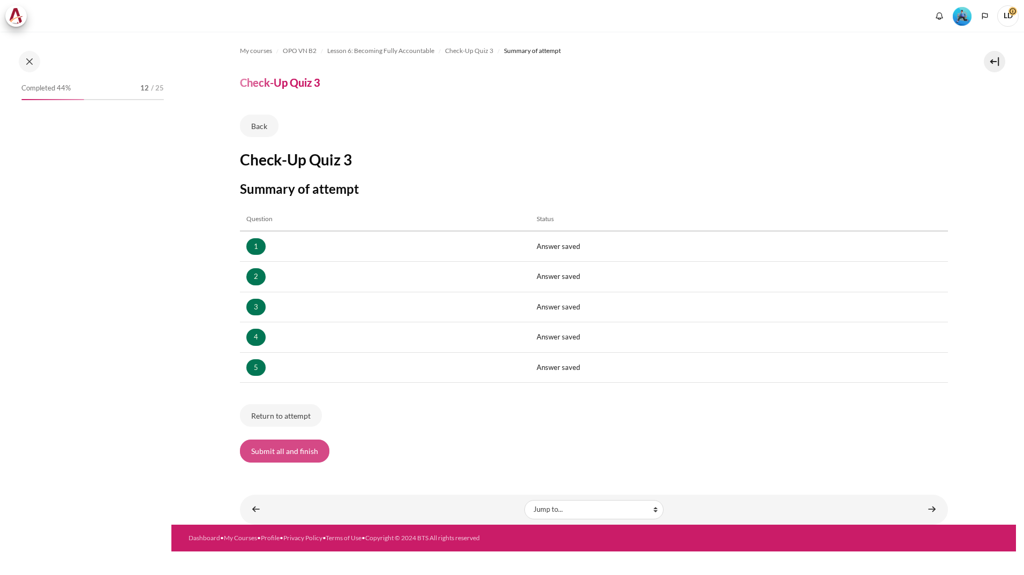
click at [286, 454] on button "Submit all and finish" at bounding box center [284, 451] width 89 height 22
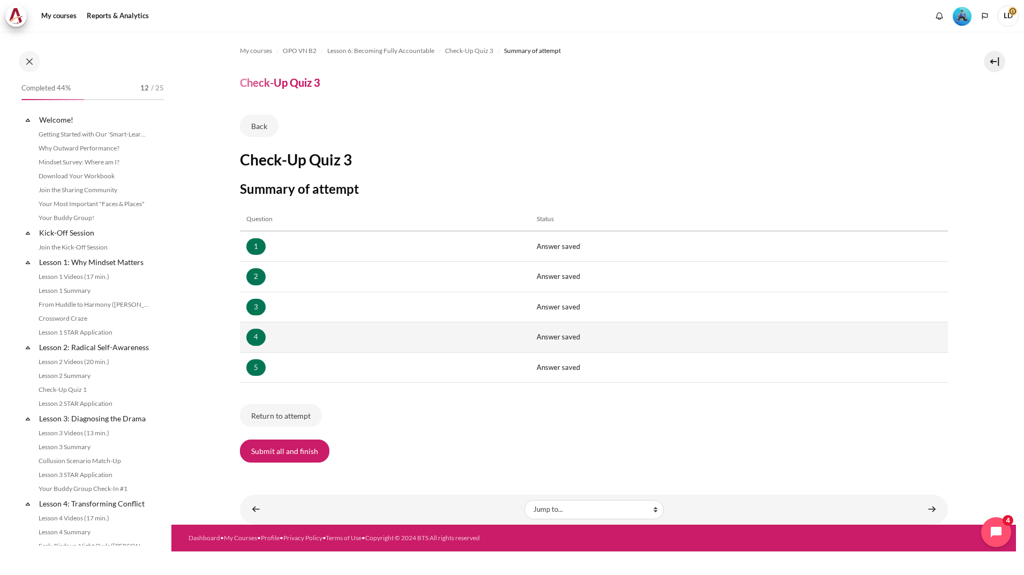
scroll to position [494, 0]
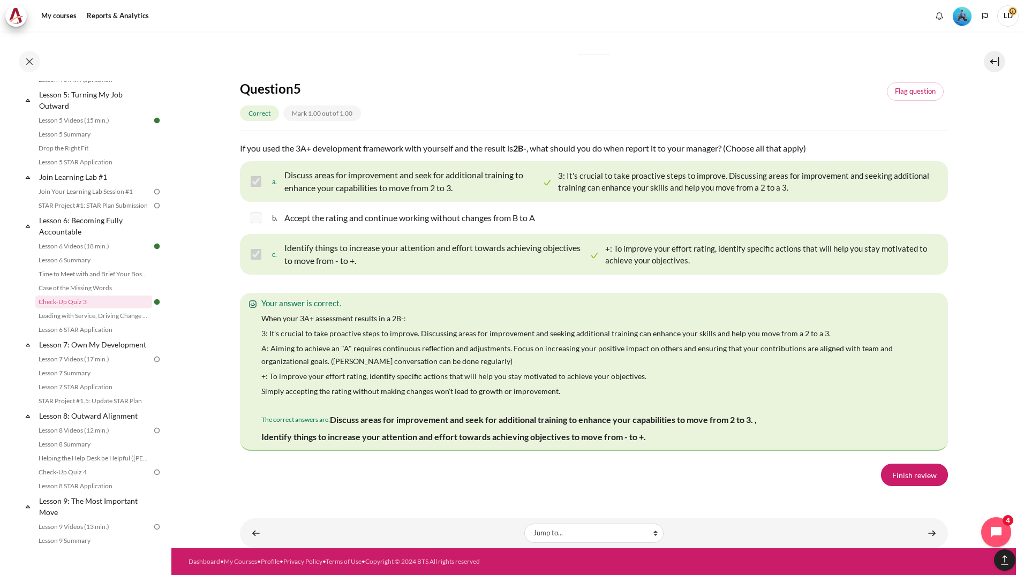
scroll to position [1848, 0]
click at [900, 477] on link "Finish review" at bounding box center [914, 475] width 67 height 22
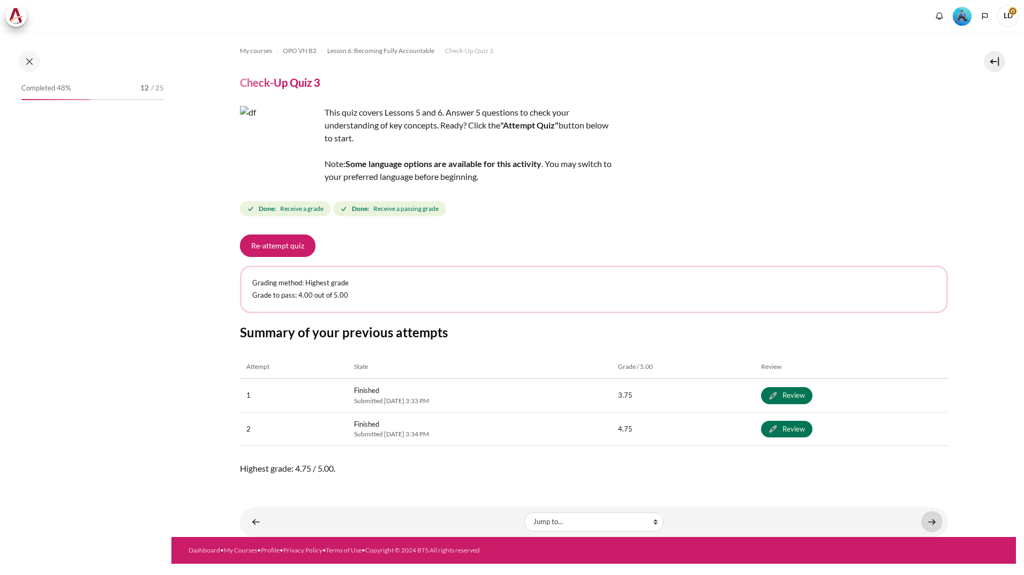
click at [930, 523] on link "Content" at bounding box center [931, 521] width 21 height 21
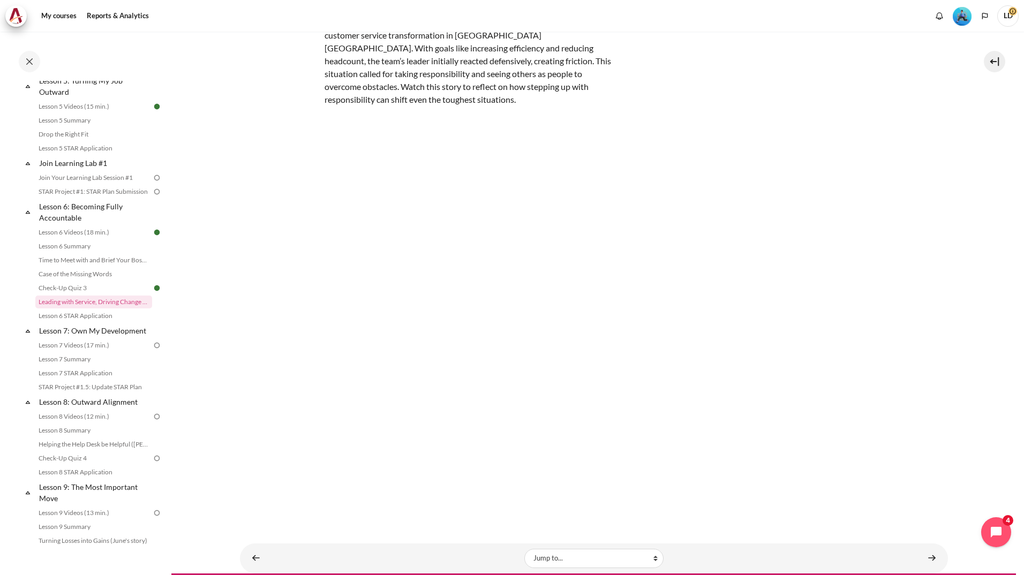
scroll to position [99, 0]
